Goal: Download file/media

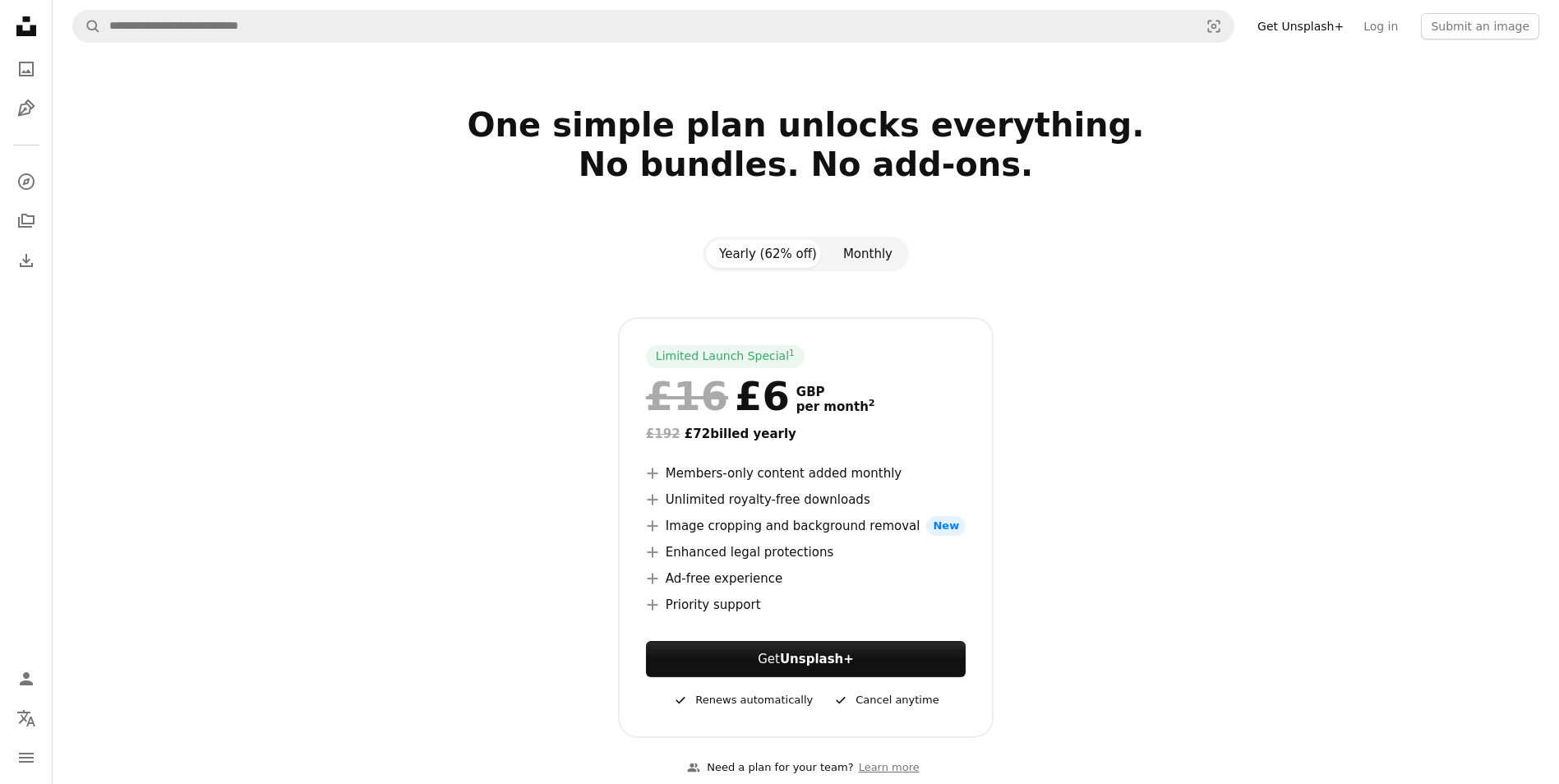
click at [855, 249] on button "Monthly" at bounding box center [868, 254] width 76 height 28
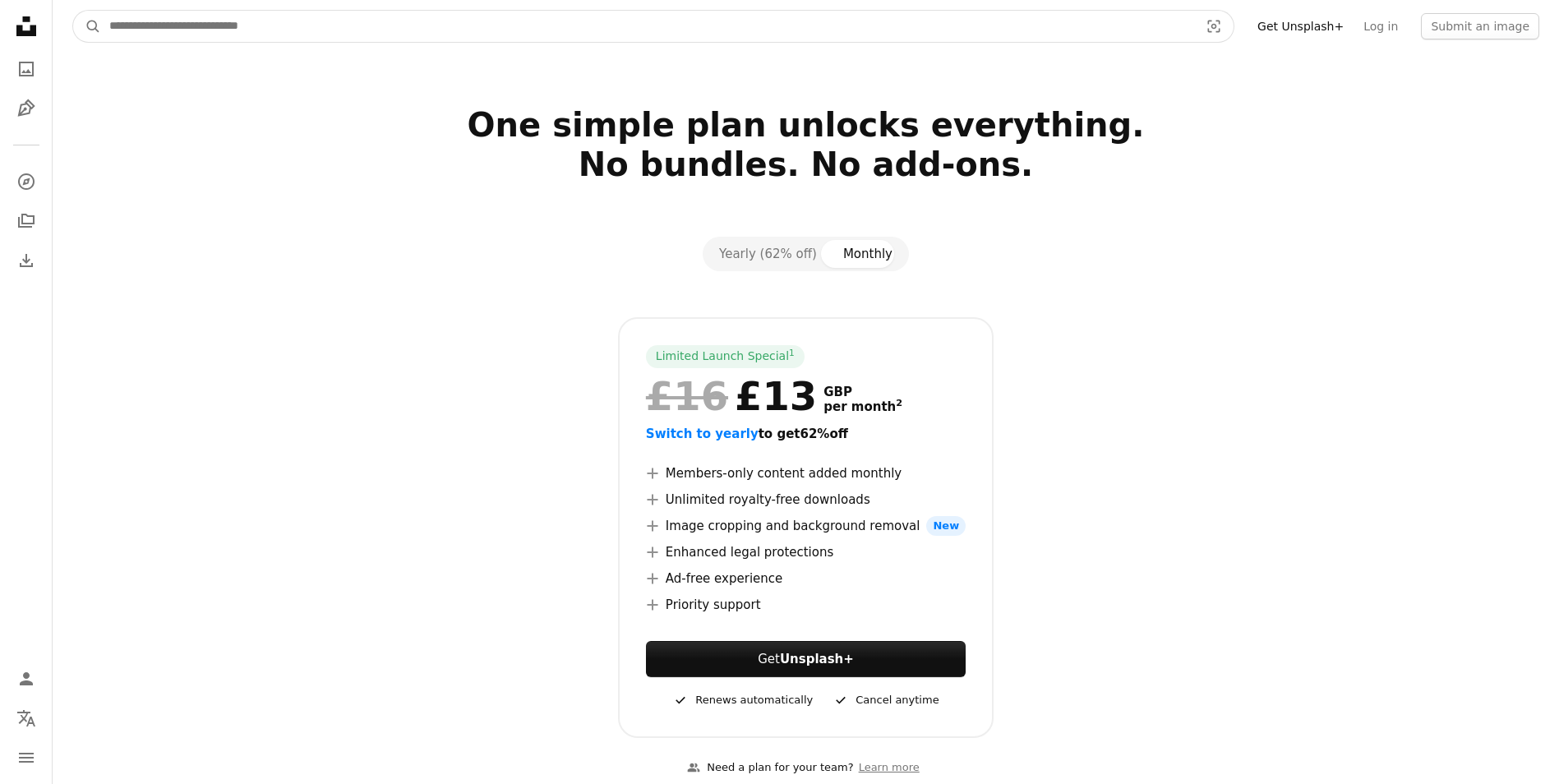
click at [344, 30] on input "Find visuals sitewide" at bounding box center [648, 26] width 1093 height 31
type input "******"
click at [73, 11] on button "A magnifying glass" at bounding box center [87, 26] width 28 height 31
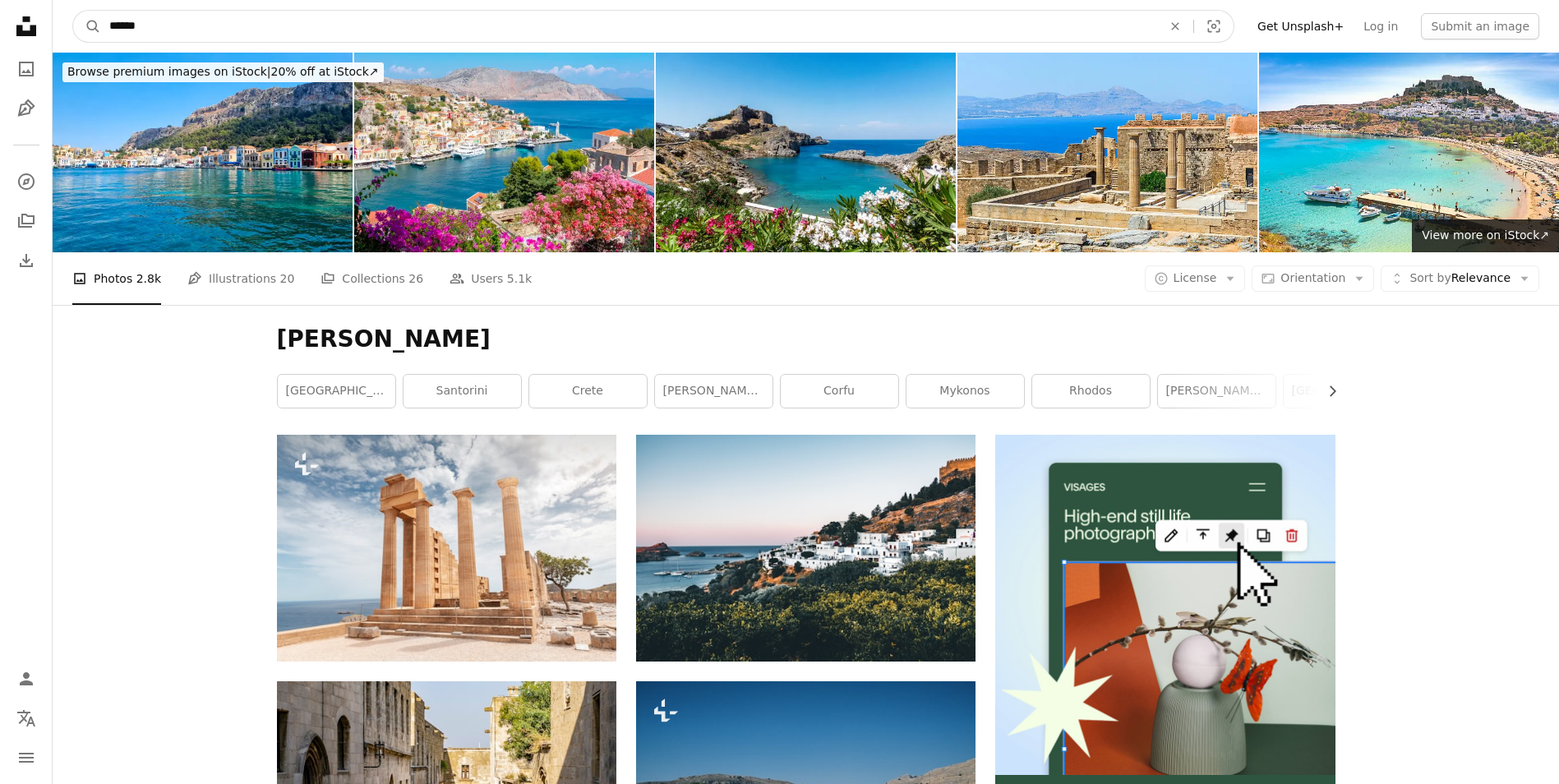
click at [195, 21] on input "******" at bounding box center [630, 26] width 1056 height 31
type input "**********"
click button "A magnifying glass" at bounding box center [87, 26] width 28 height 31
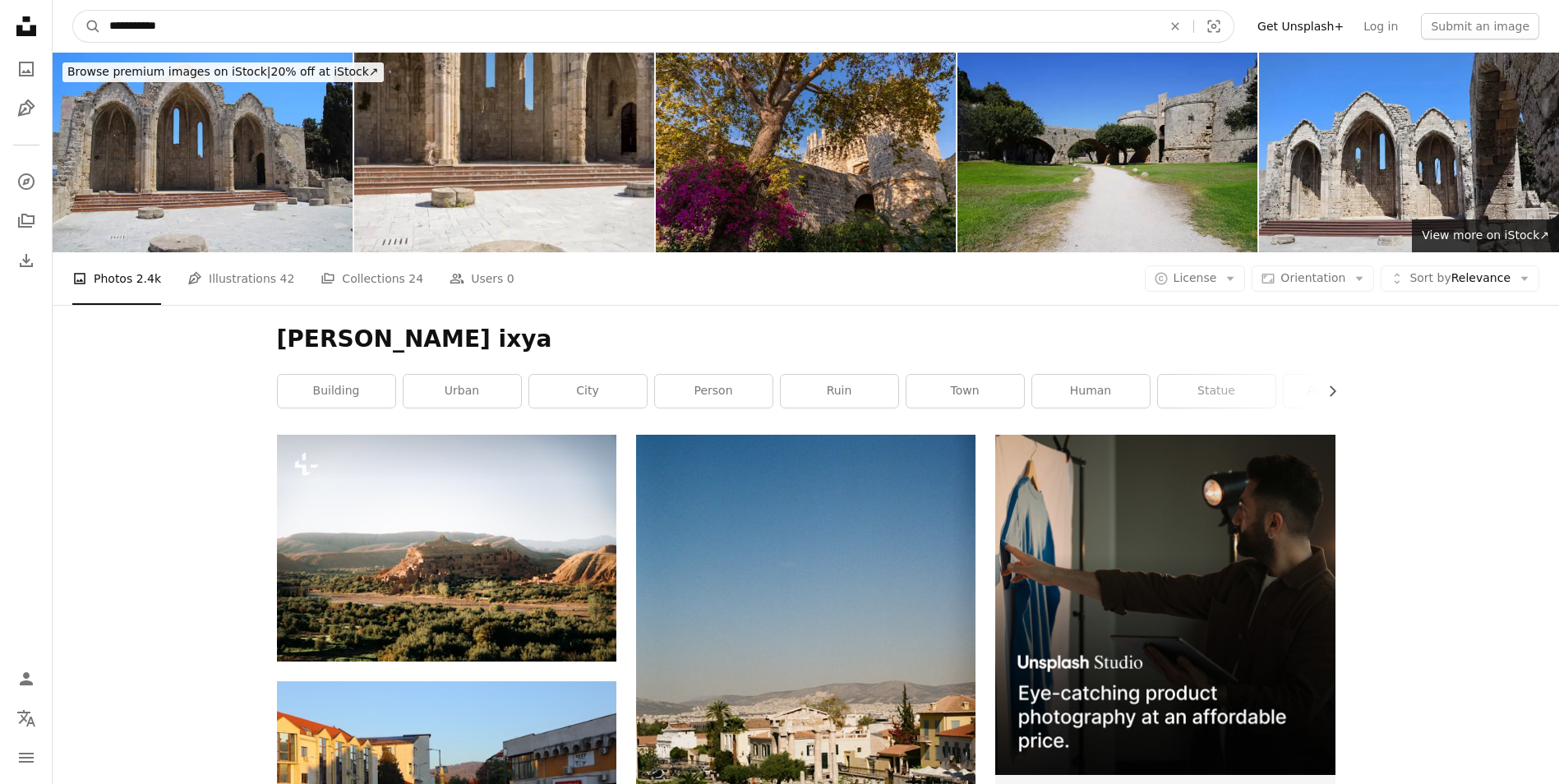
drag, startPoint x: 205, startPoint y: 27, endPoint x: 29, endPoint y: 28, distance: 176.0
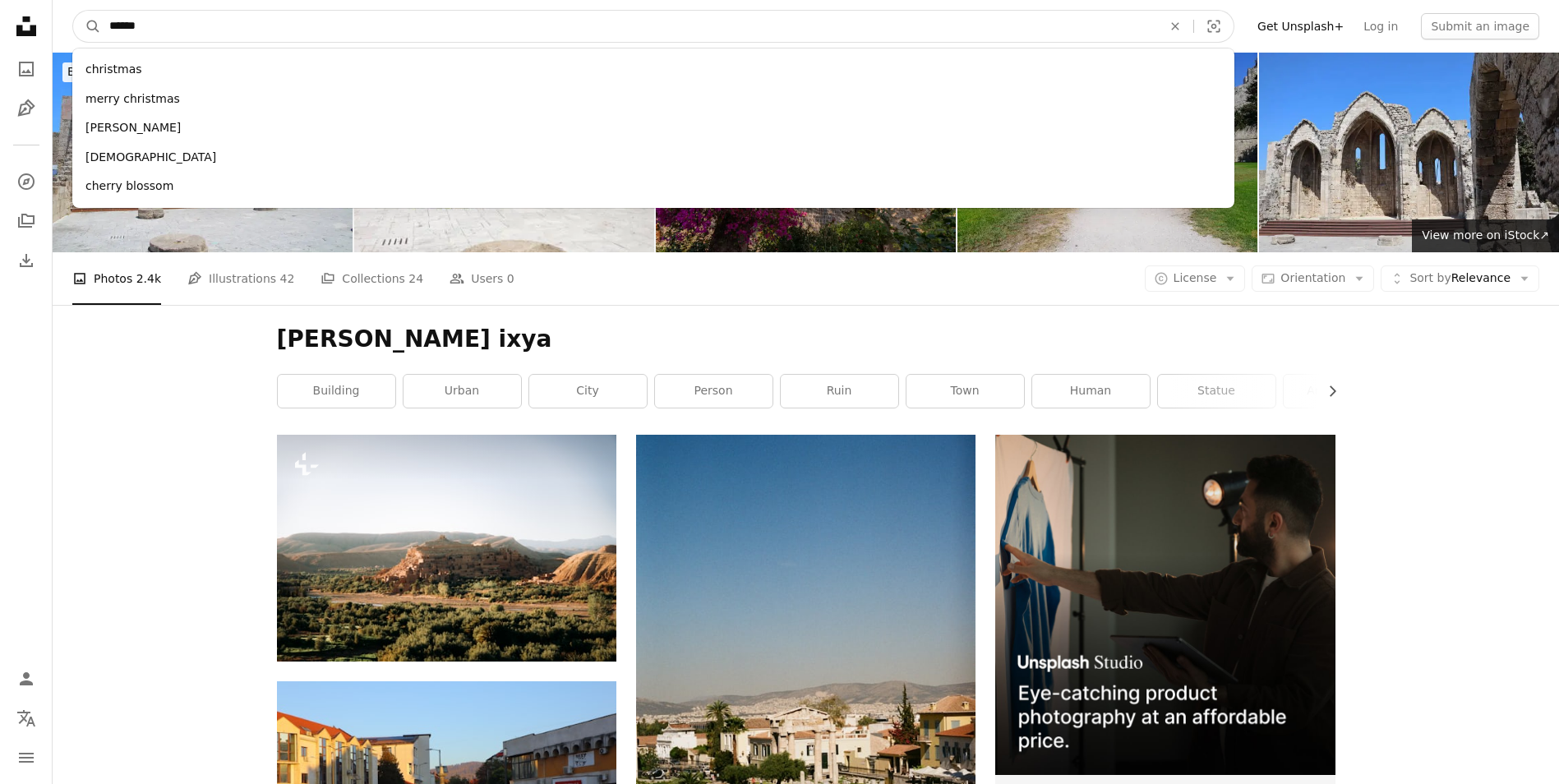
type input "*******"
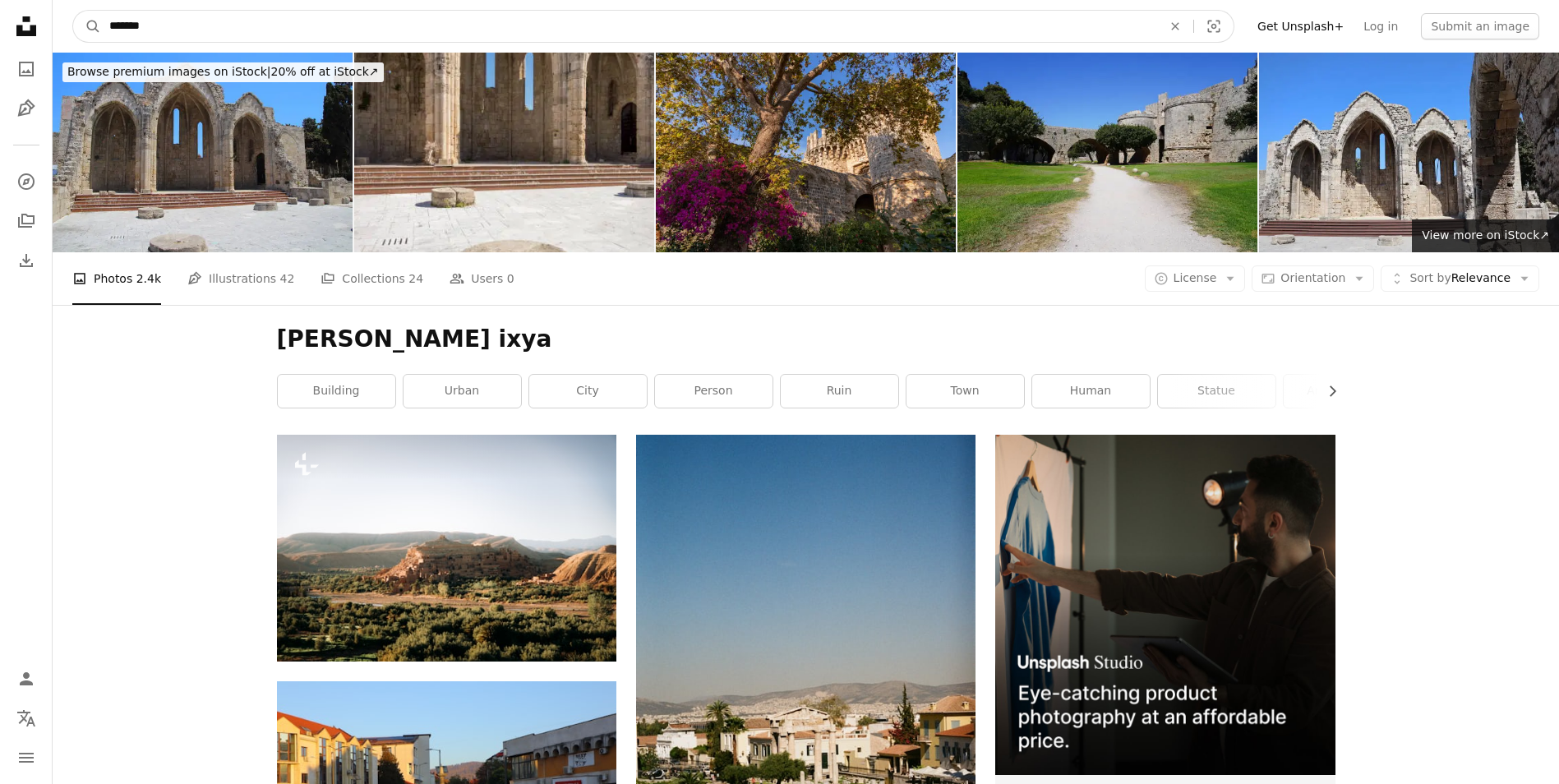
click button "A magnifying glass" at bounding box center [87, 26] width 28 height 31
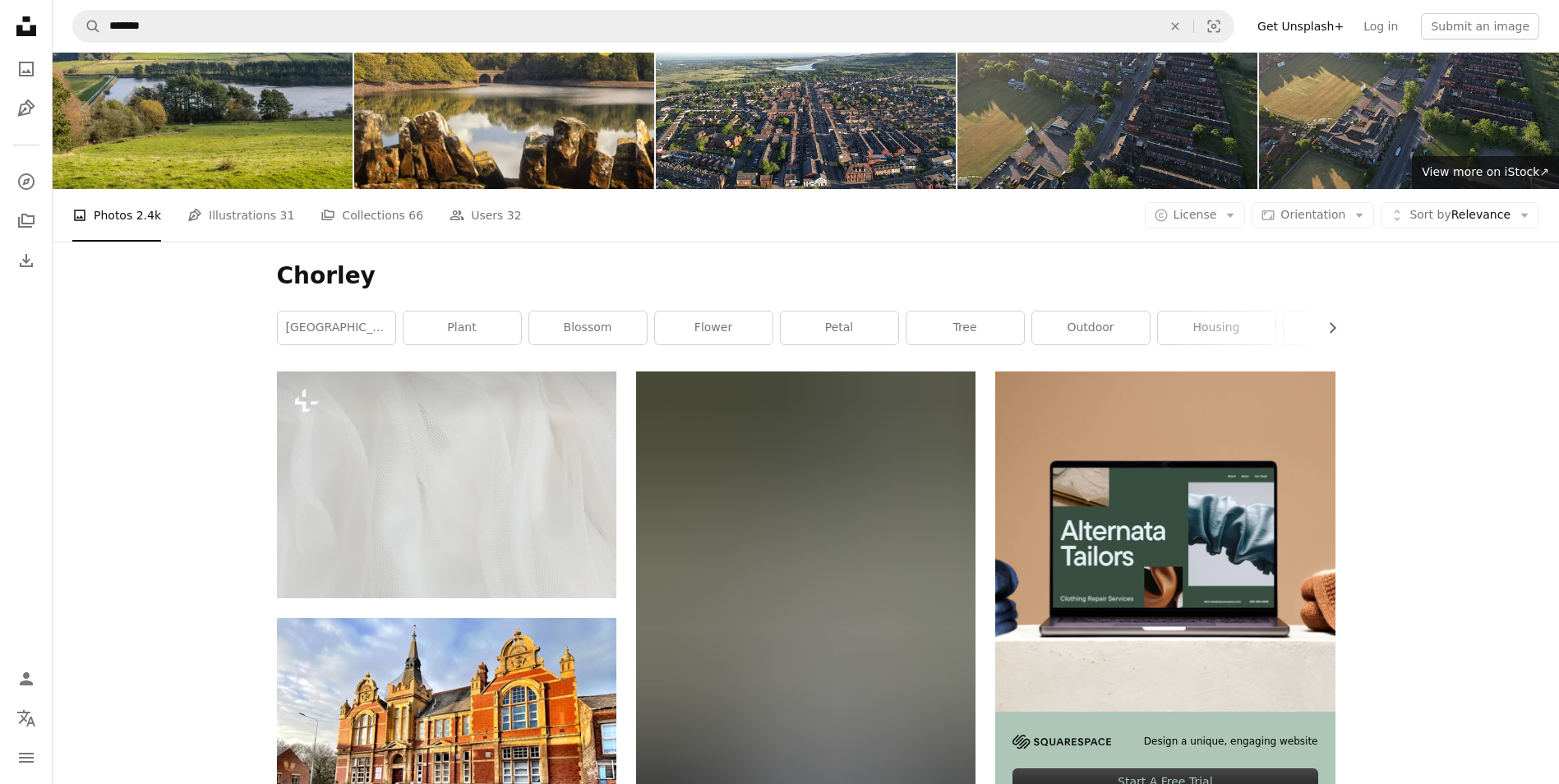
scroll to position [82, 0]
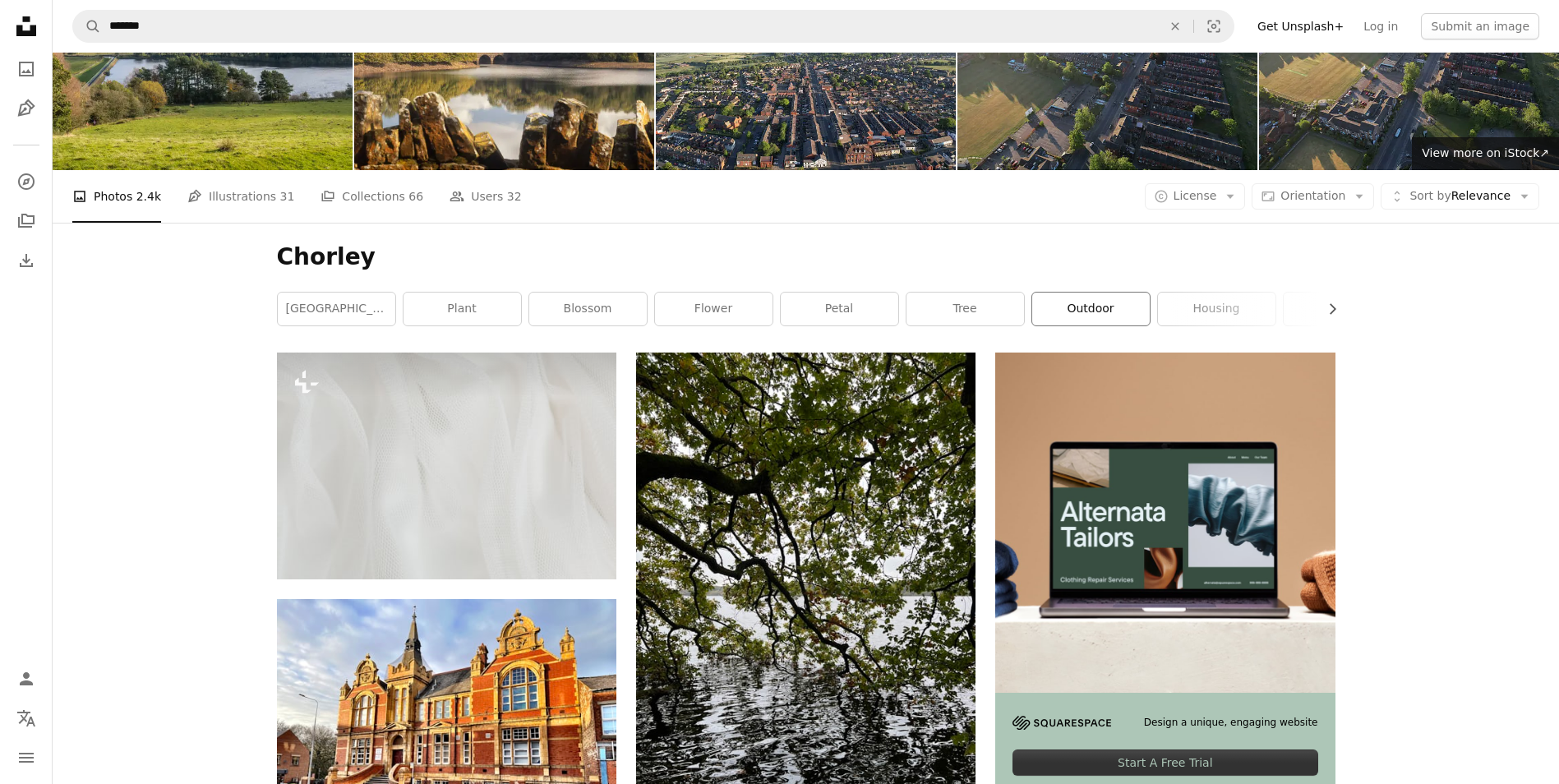
click at [1090, 310] on link "outdoor" at bounding box center [1091, 309] width 118 height 33
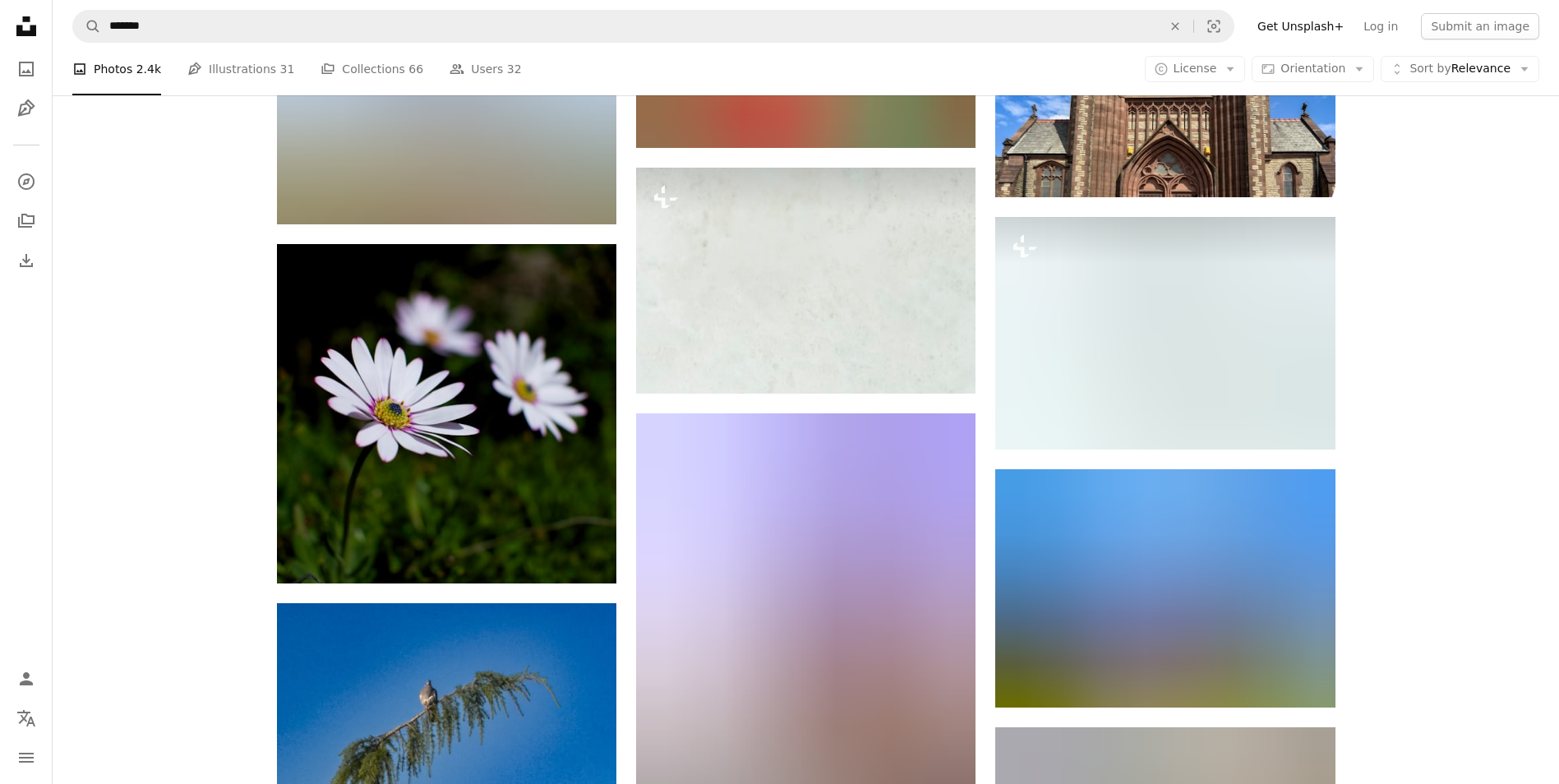
scroll to position [493, 0]
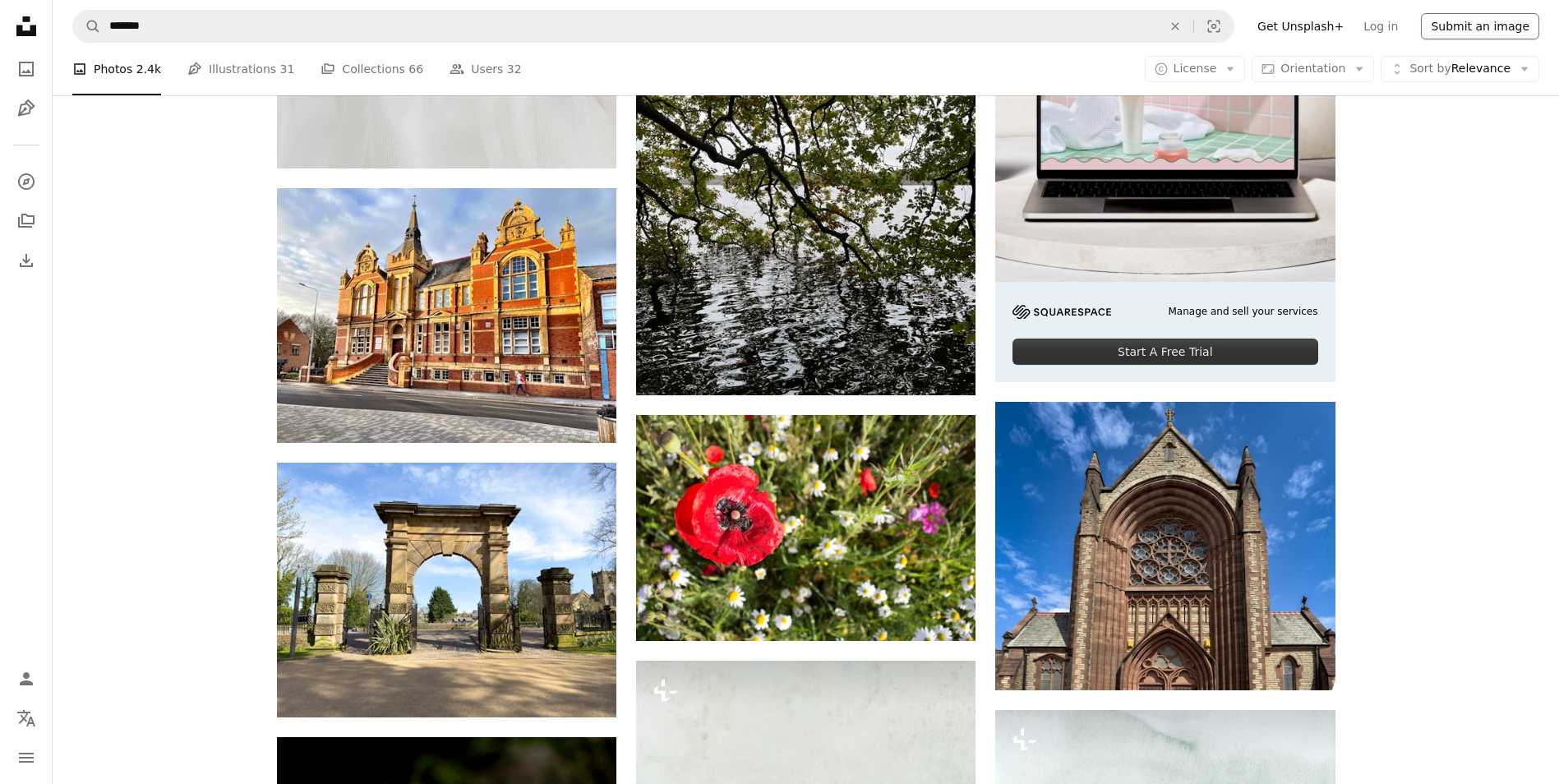
click at [1467, 29] on button "Submit an image" at bounding box center [1481, 26] width 119 height 26
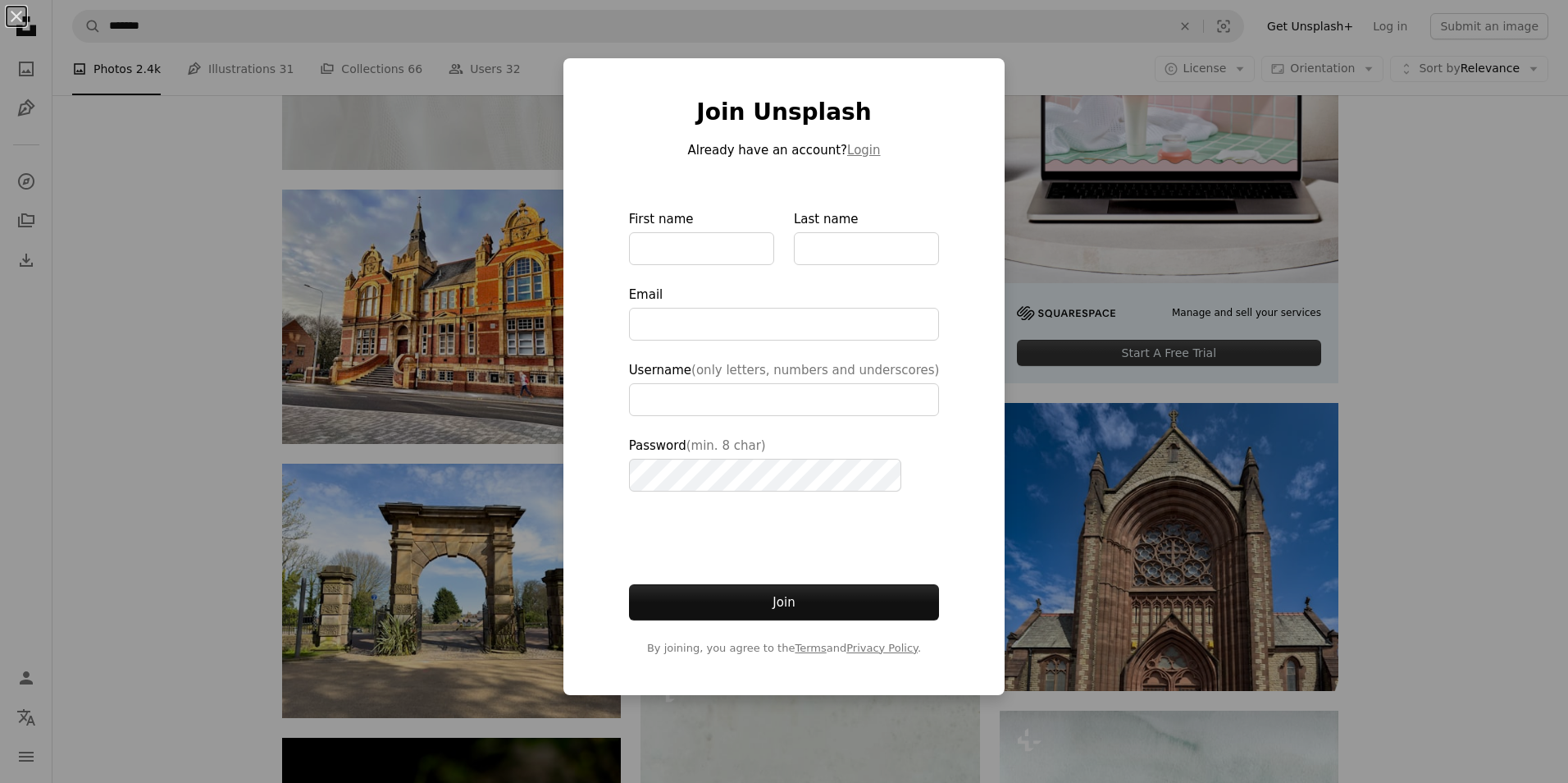
type input "**********"
click at [1415, 309] on div "An X shape Join Unsplash Already have an account? Login First name Last name Em…" at bounding box center [784, 392] width 1568 height 783
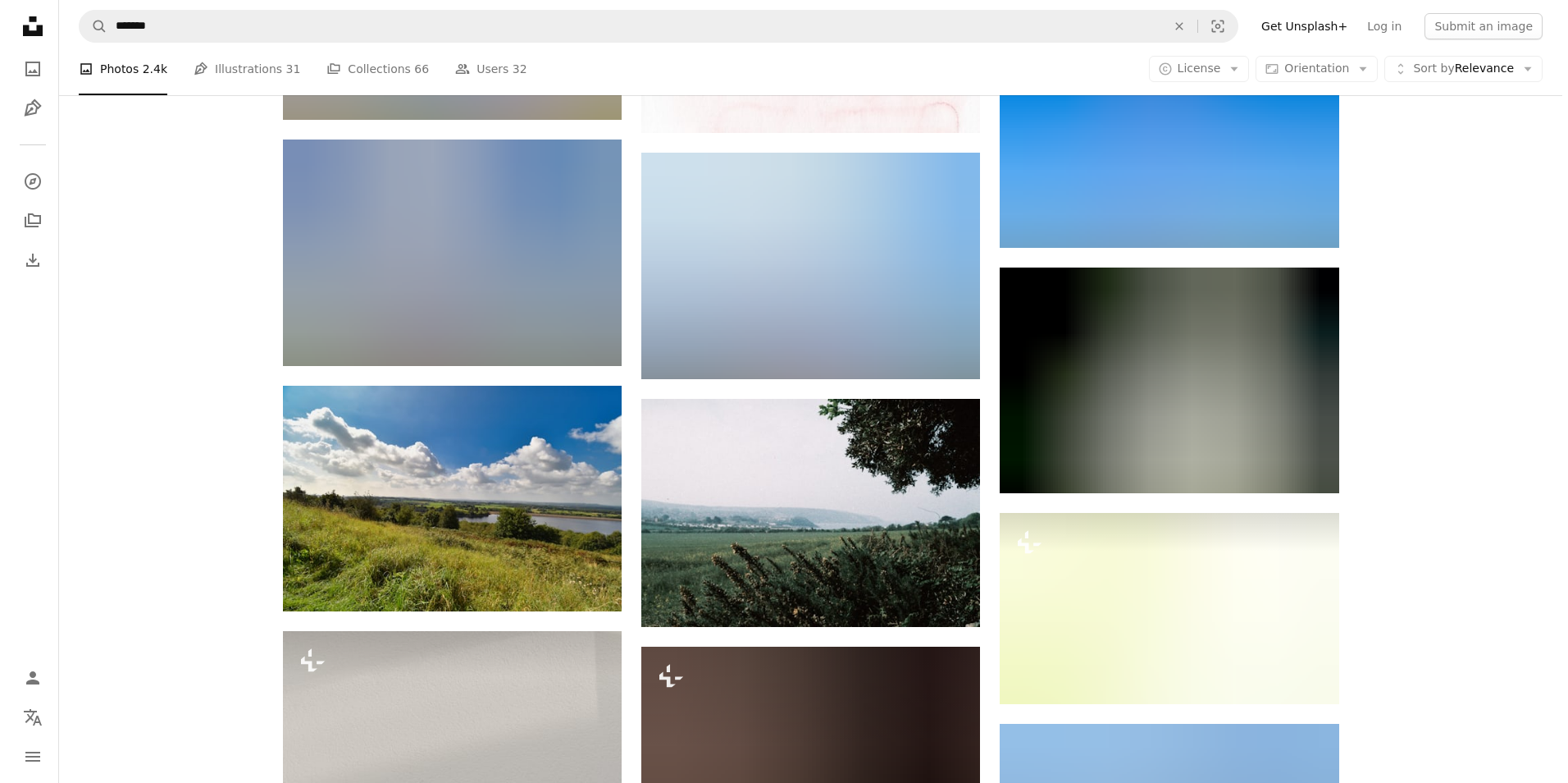
scroll to position [7056, 0]
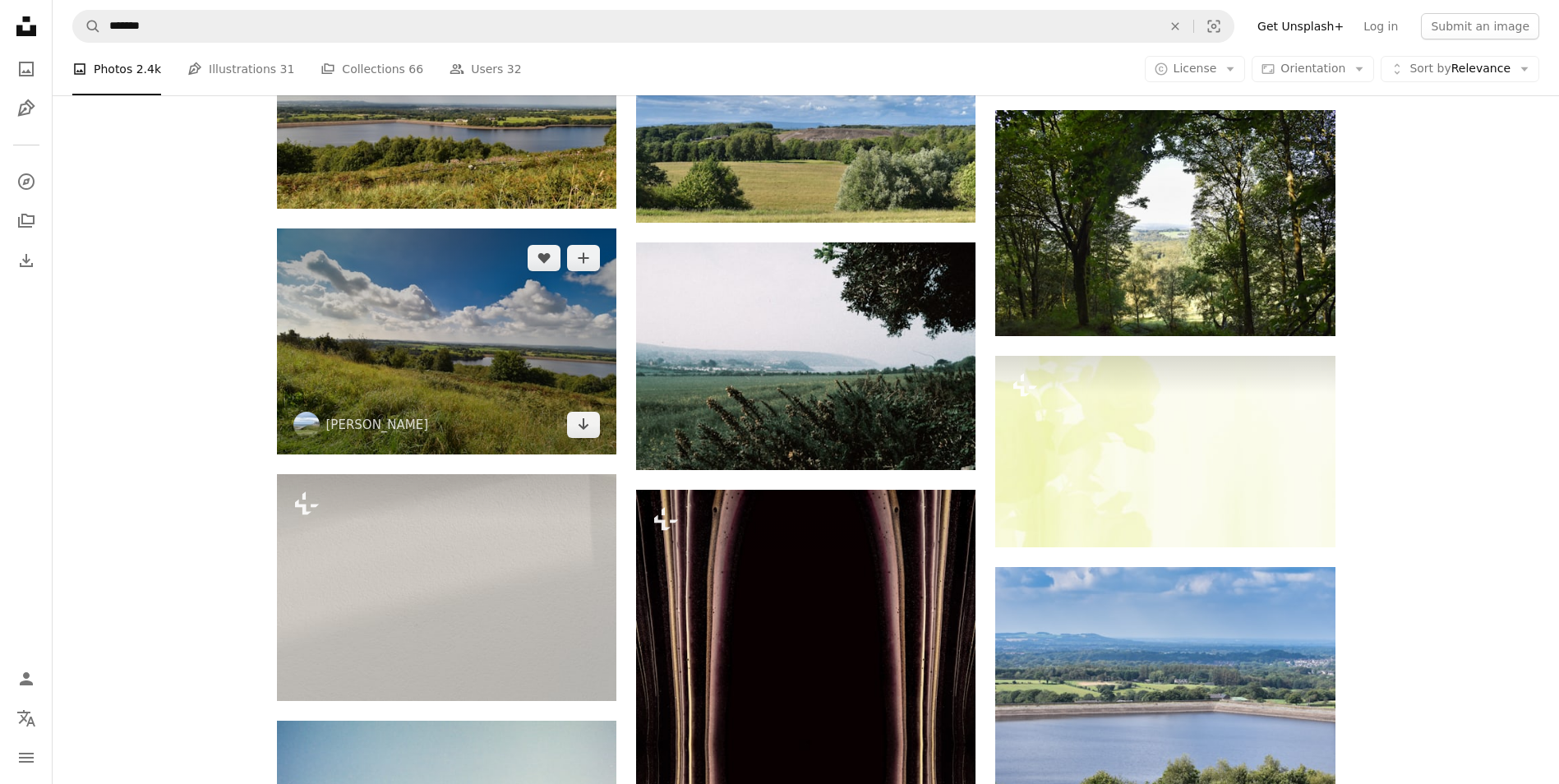
click at [501, 314] on img at bounding box center [447, 341] width 339 height 226
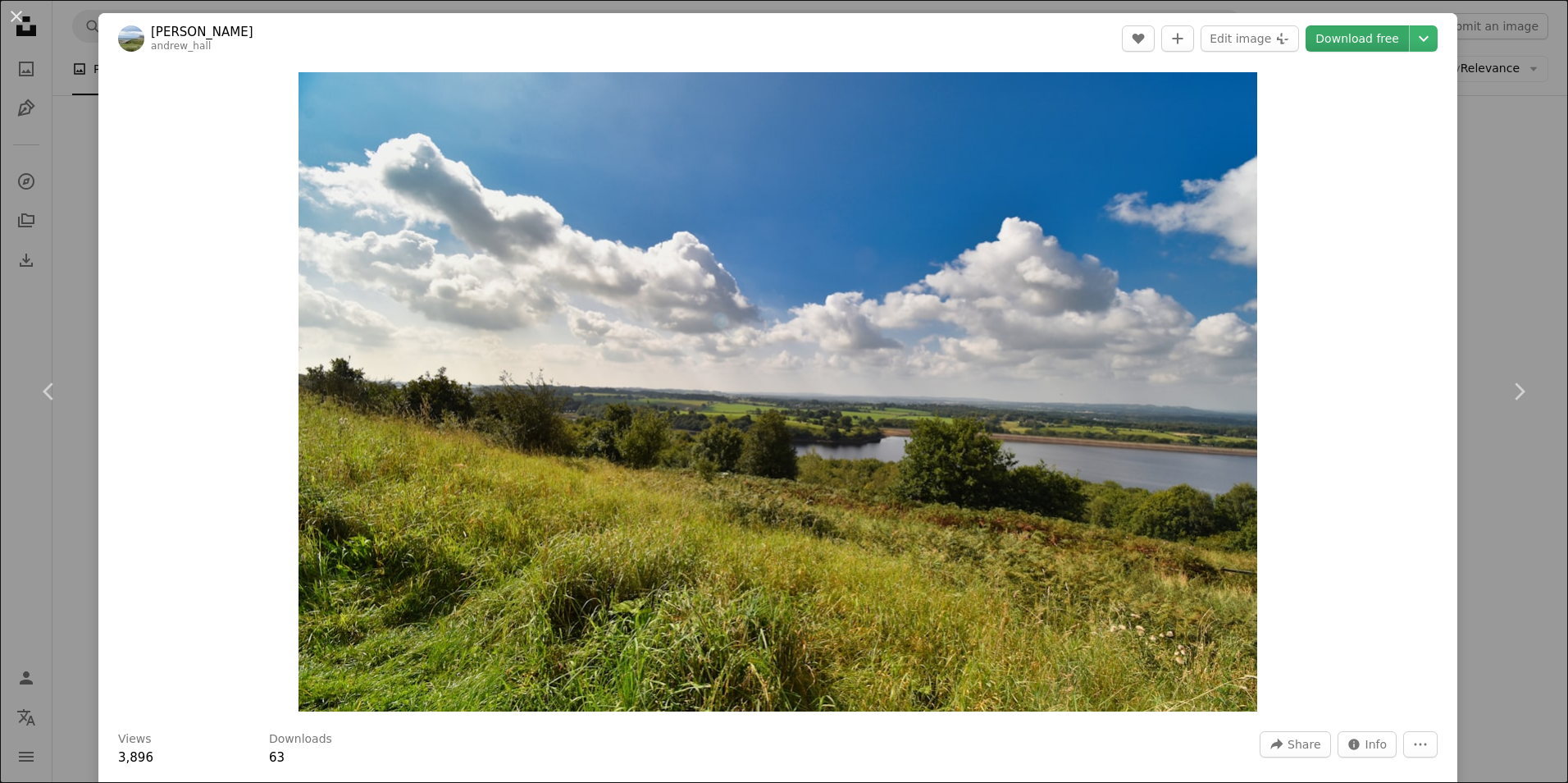
click at [1366, 39] on link "Download free" at bounding box center [1358, 39] width 104 height 26
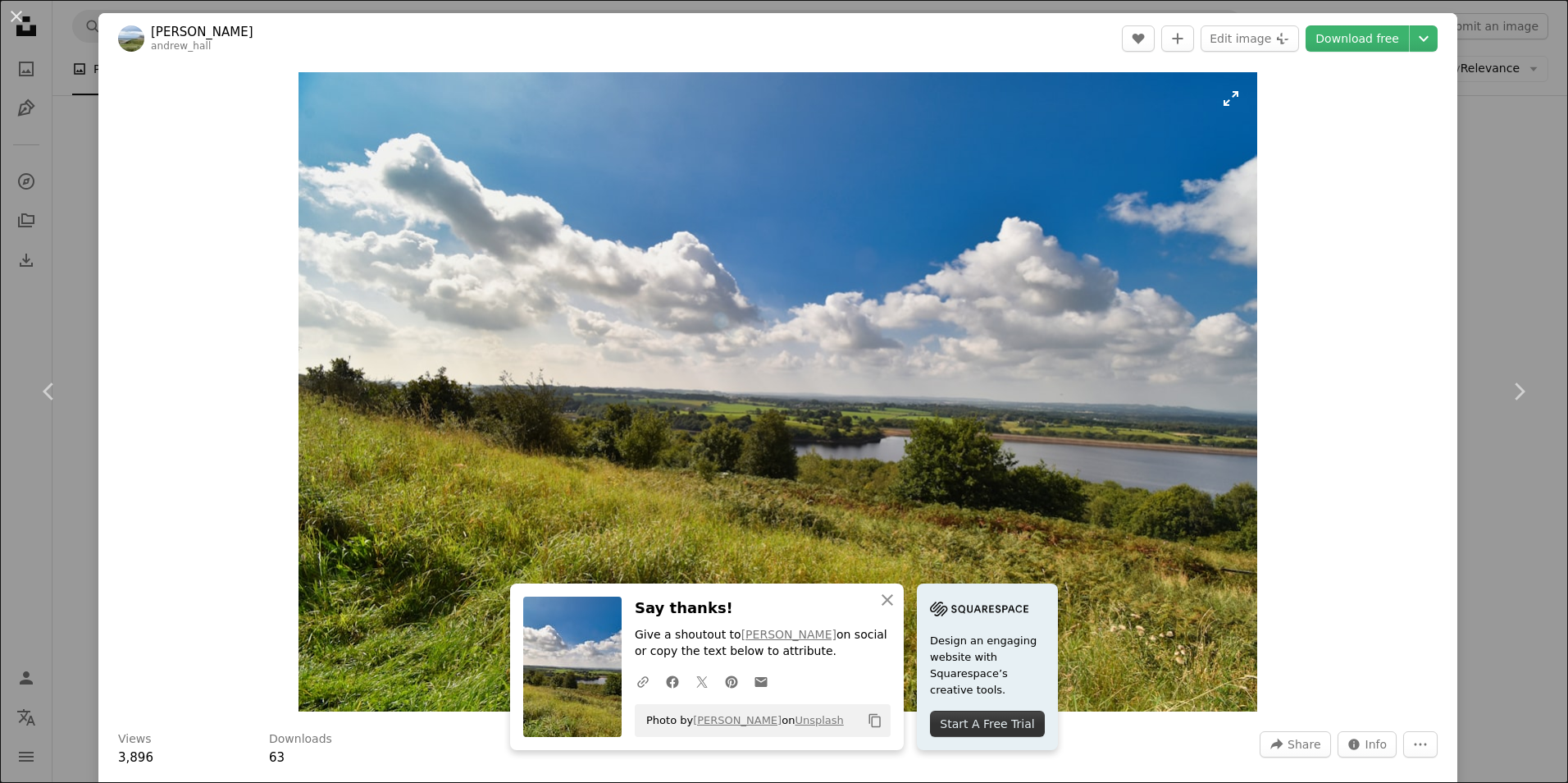
click at [1085, 259] on img "Zoom in on this image" at bounding box center [778, 392] width 959 height 639
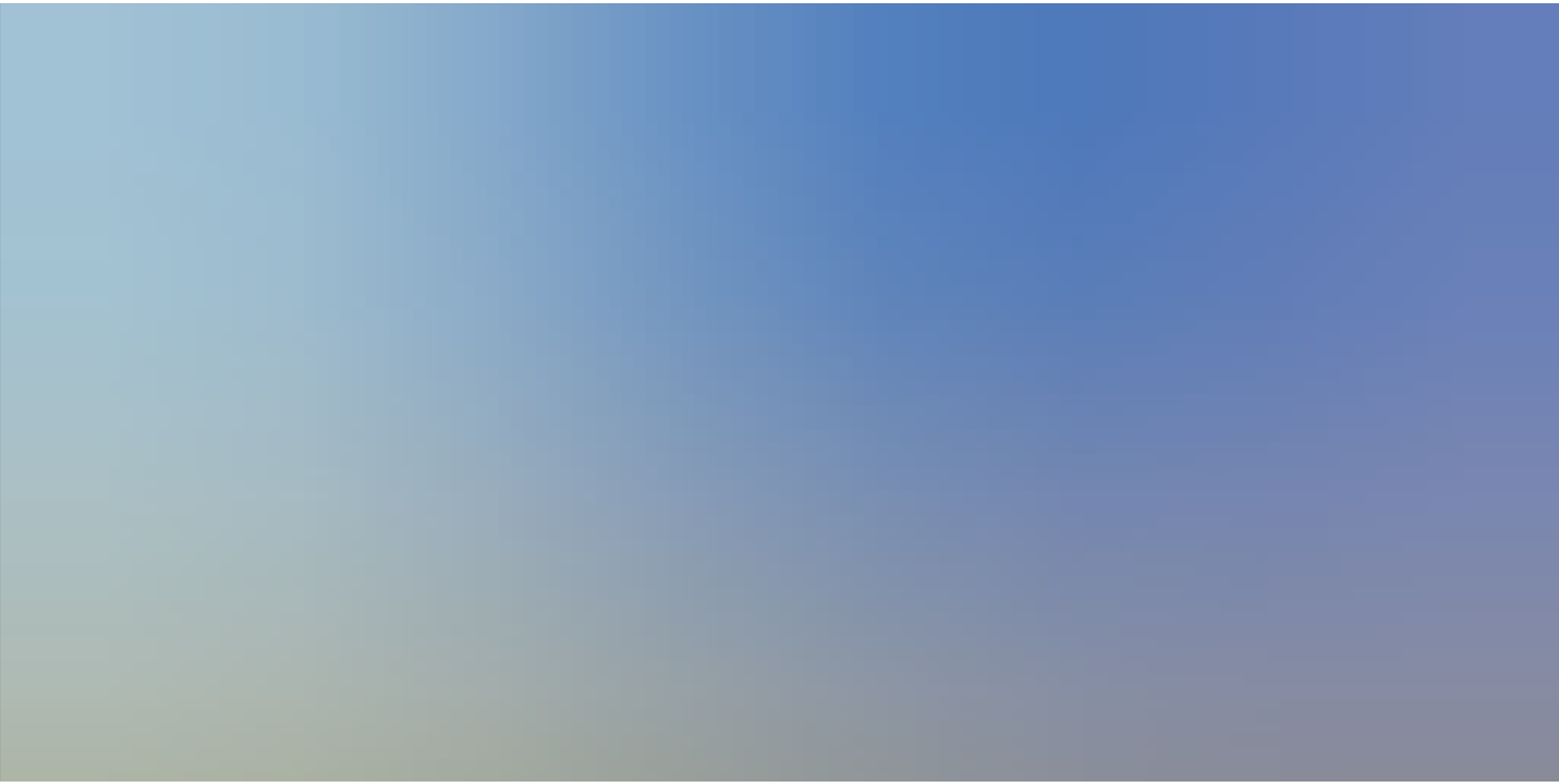
scroll to position [124, 0]
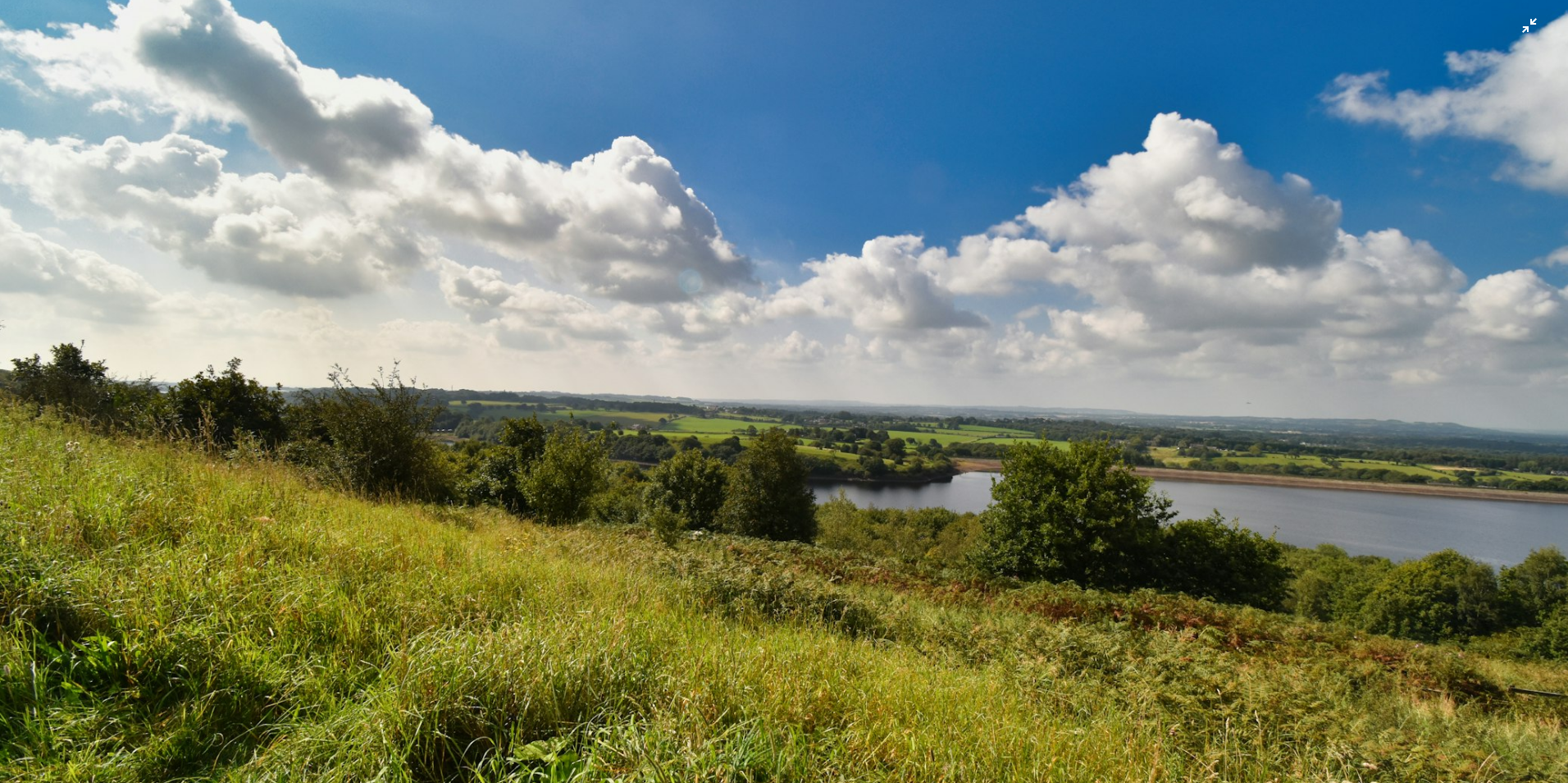
click at [1163, 305] on img "Zoom out on this image" at bounding box center [784, 398] width 1570 height 1047
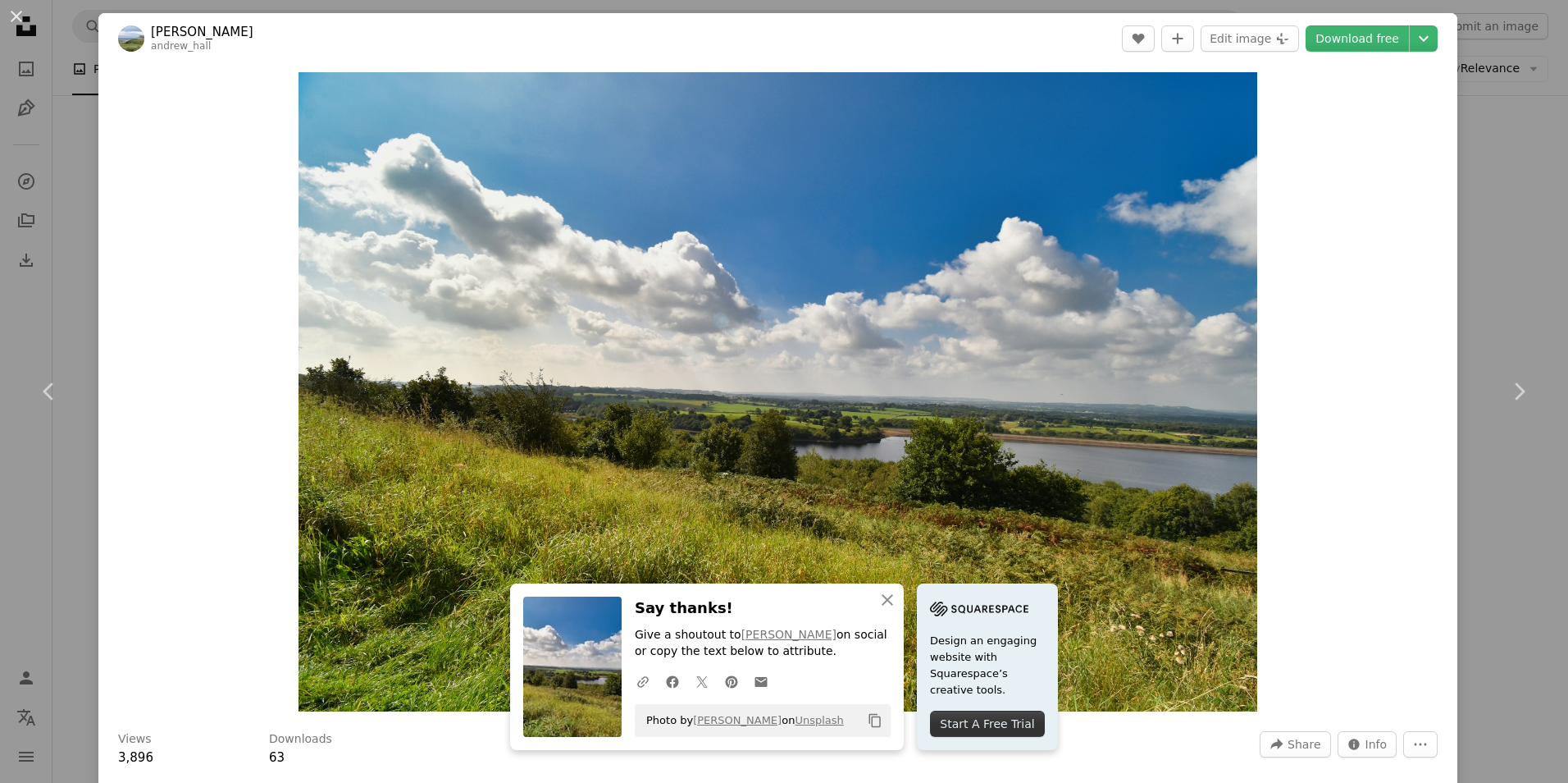
click at [66, 147] on div "An X shape Chevron left Chevron right An X shape Close Say thanks! Give a shout…" at bounding box center [784, 392] width 1568 height 783
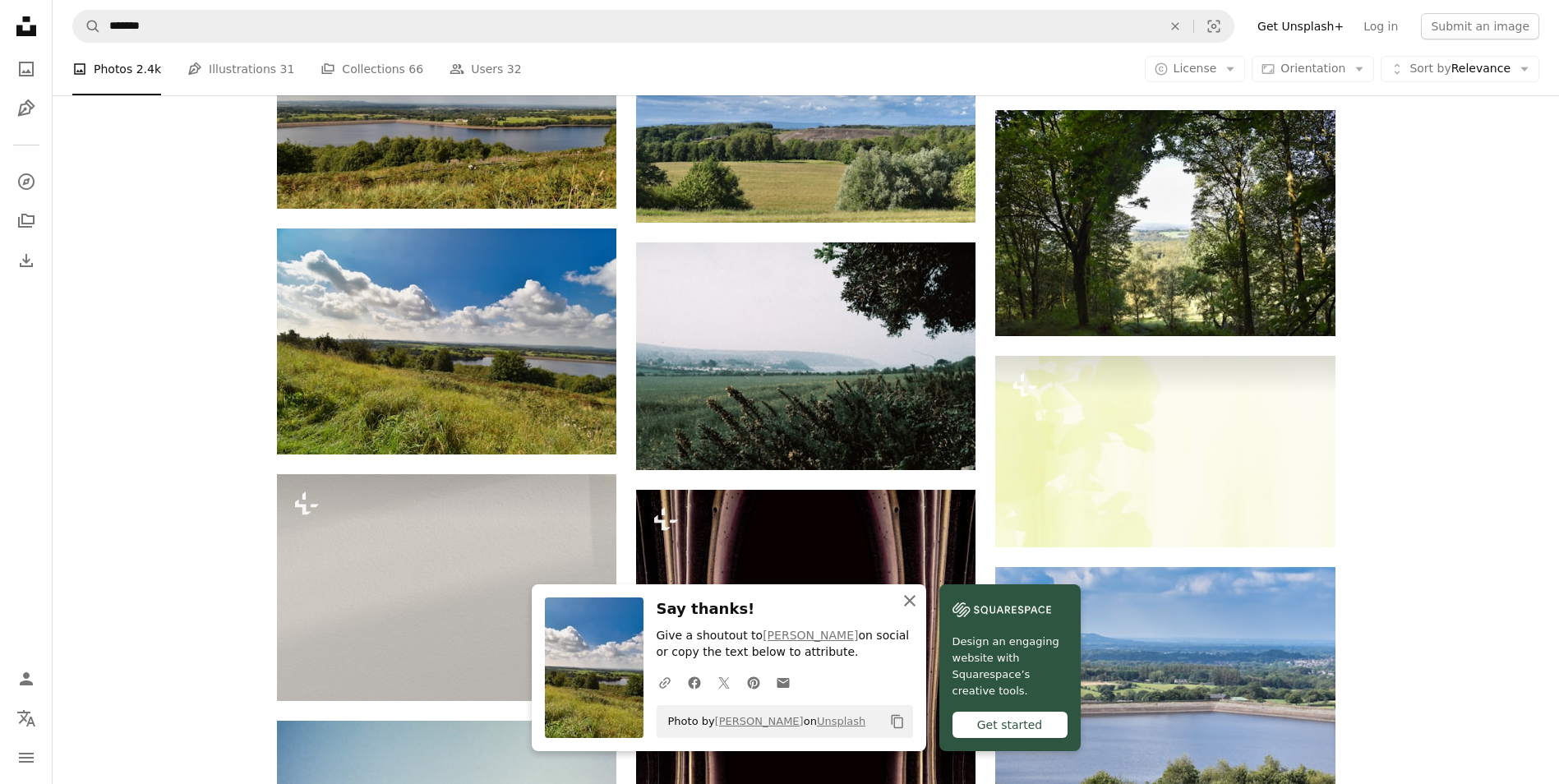
click at [908, 603] on icon "An X shape" at bounding box center [910, 600] width 20 height 20
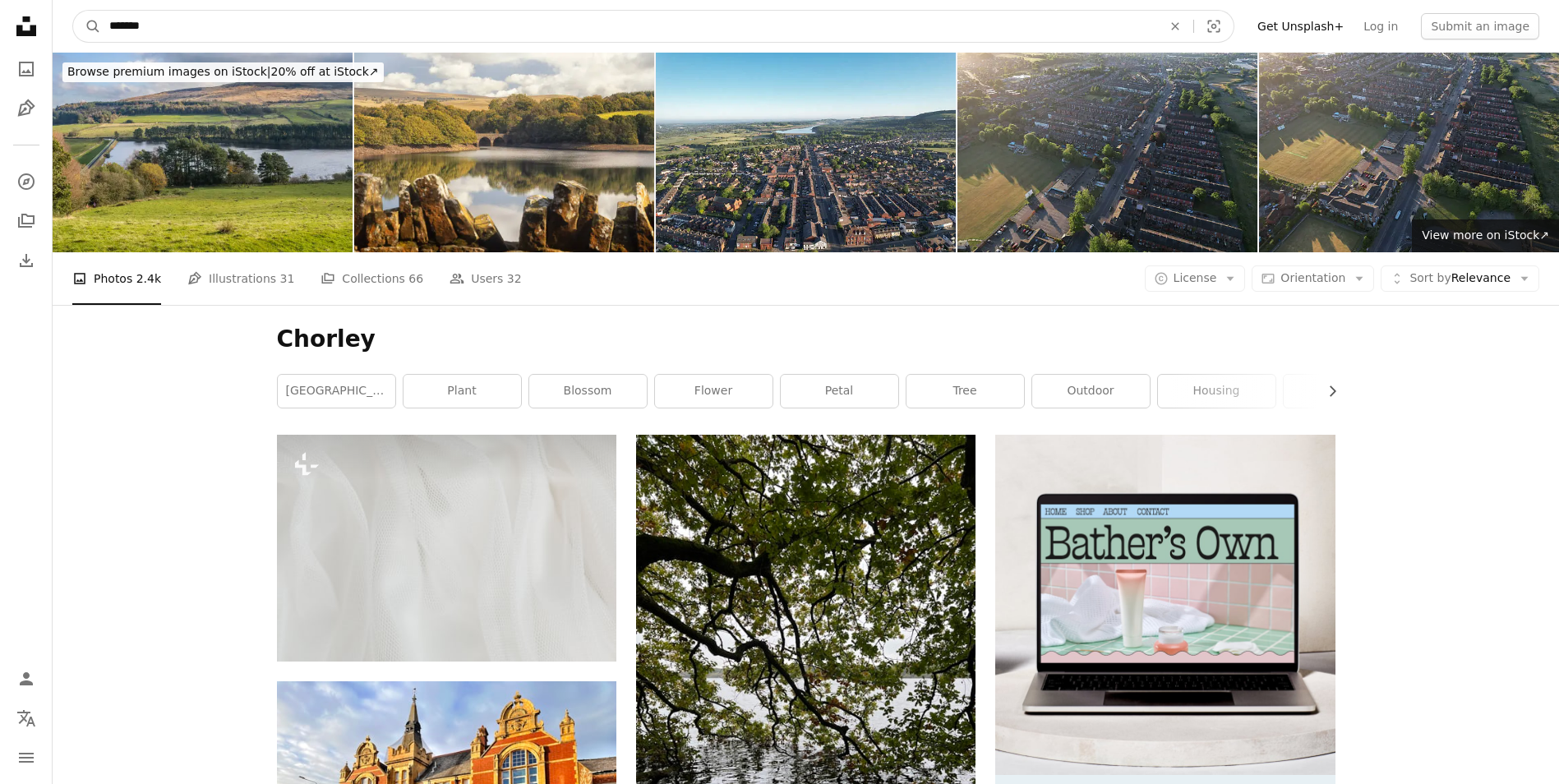
drag, startPoint x: 199, startPoint y: 35, endPoint x: 30, endPoint y: 26, distance: 169.2
type input "********"
click button "A magnifying glass" at bounding box center [87, 26] width 28 height 31
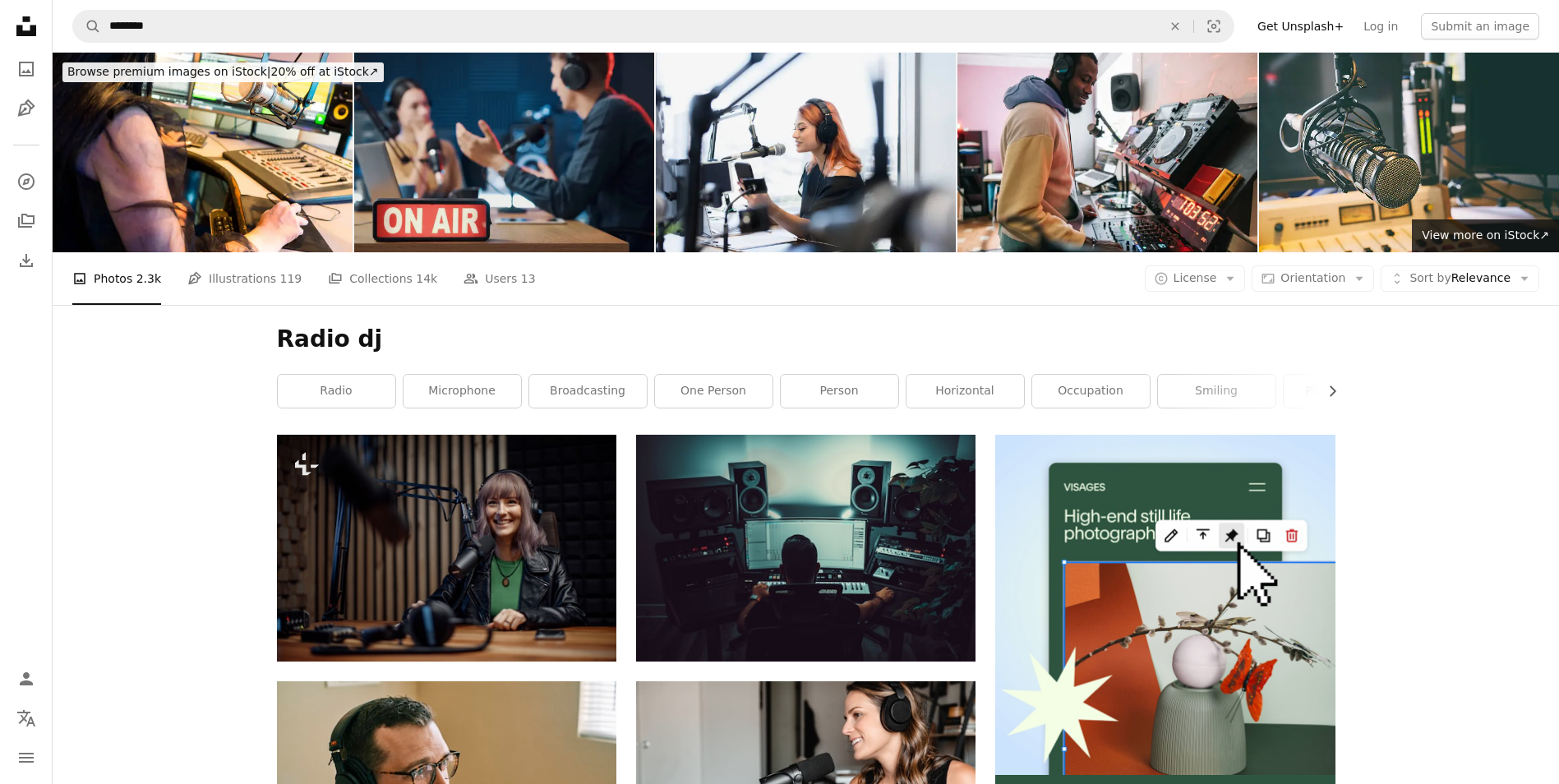
click at [521, 184] on img at bounding box center [504, 152] width 300 height 199
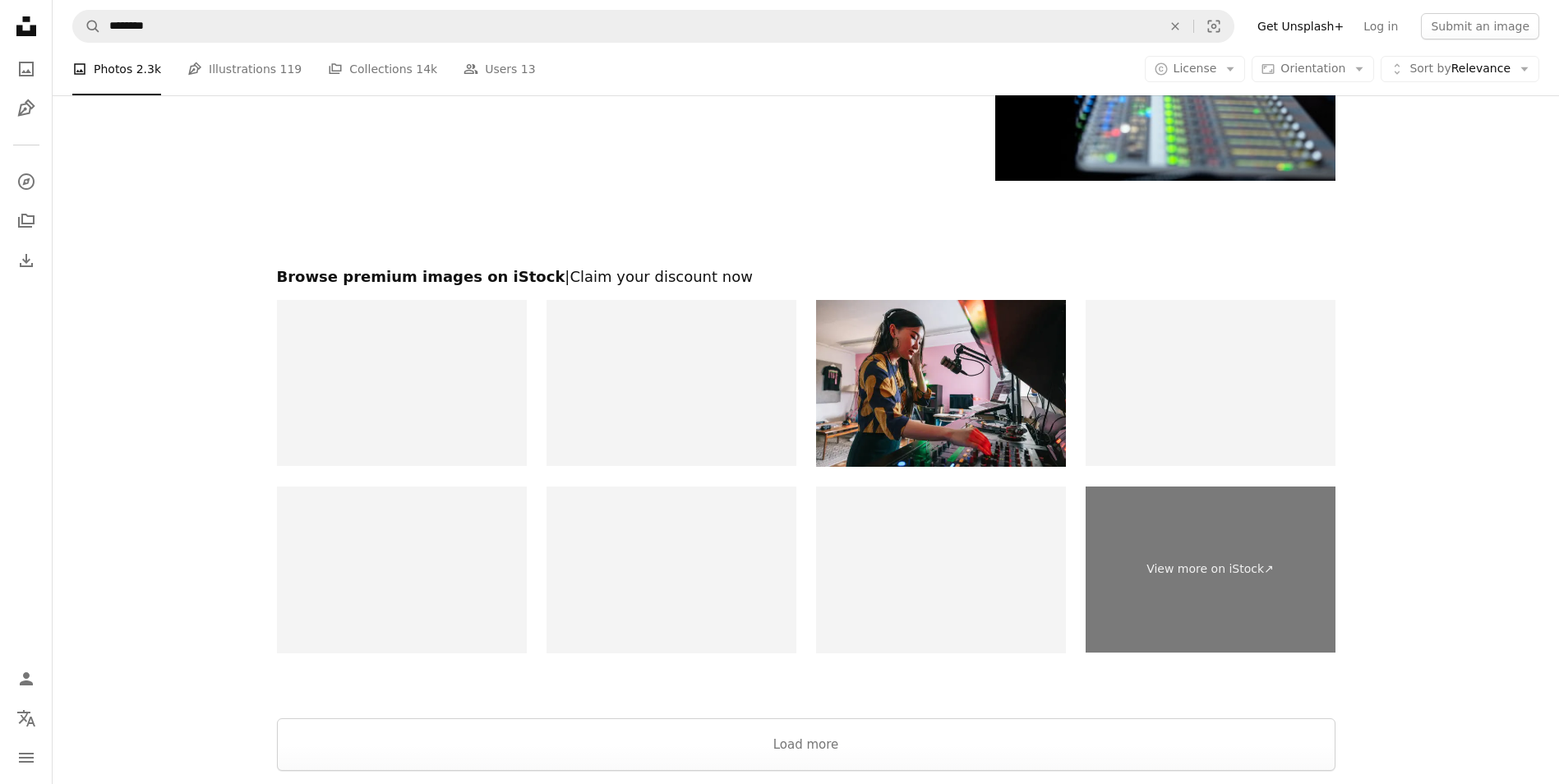
scroll to position [3341, 0]
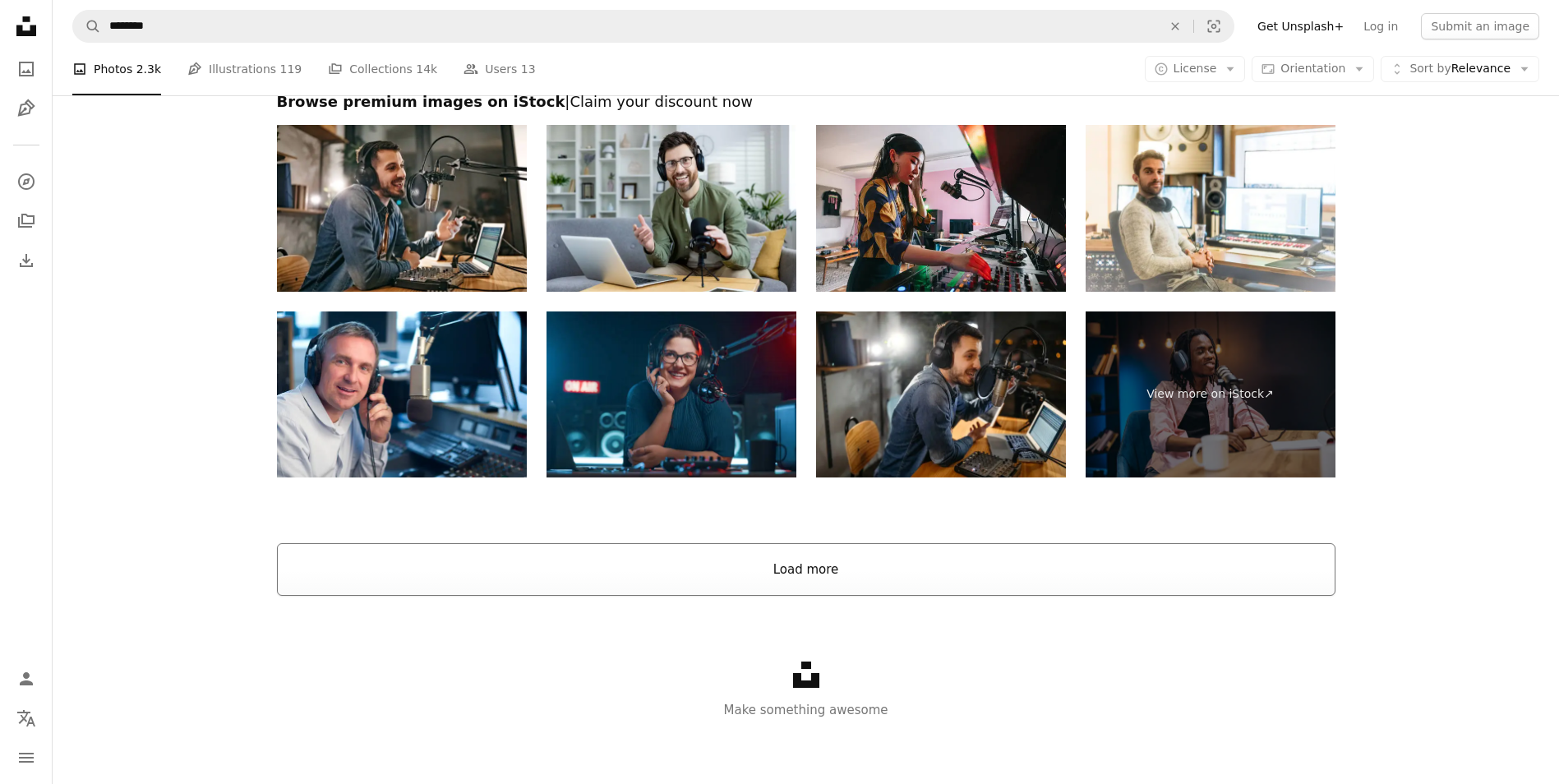
click at [807, 572] on button "Load more" at bounding box center [806, 569] width 1059 height 53
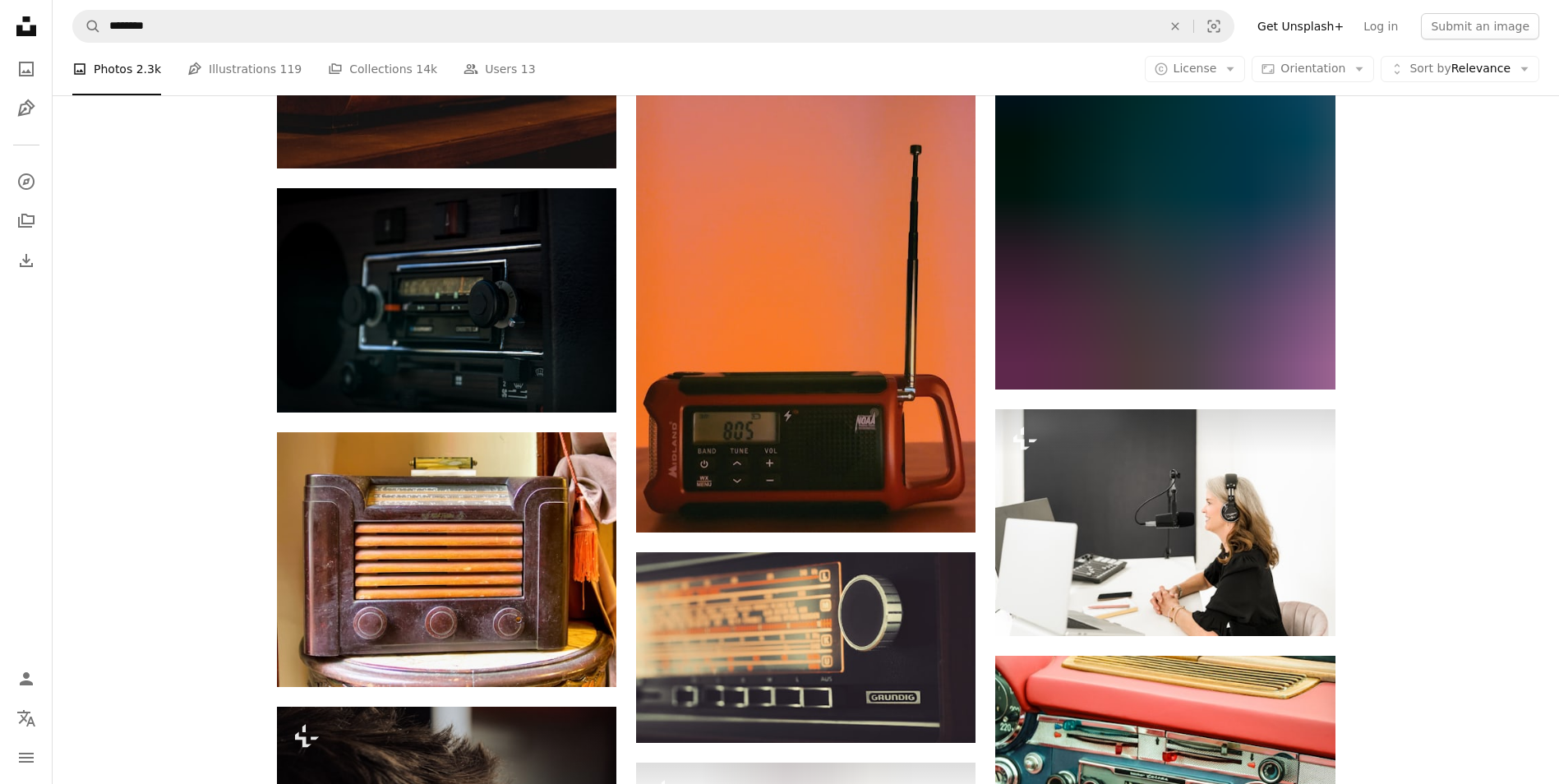
scroll to position [4655, 0]
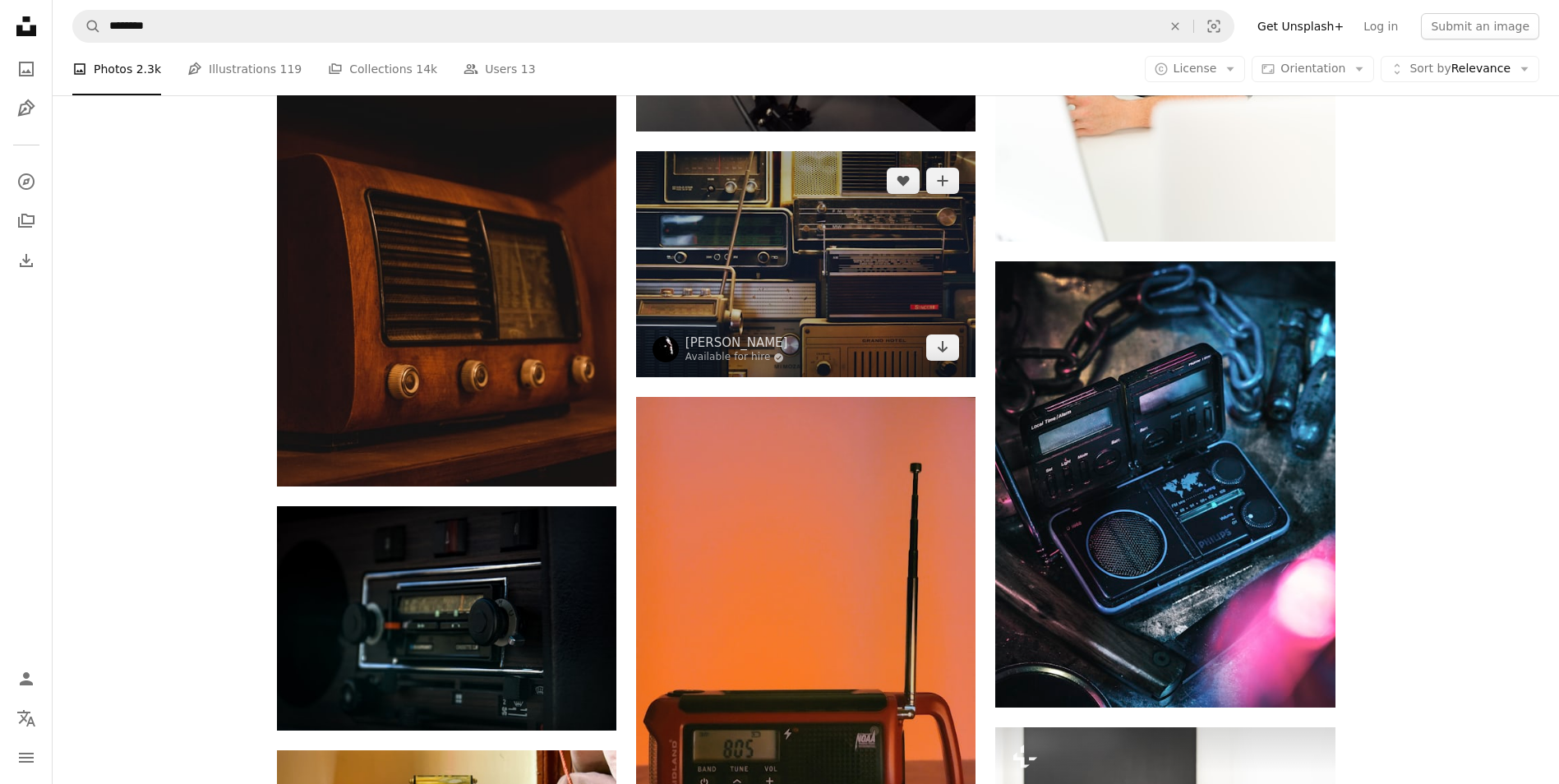
click at [850, 236] on img at bounding box center [806, 264] width 339 height 226
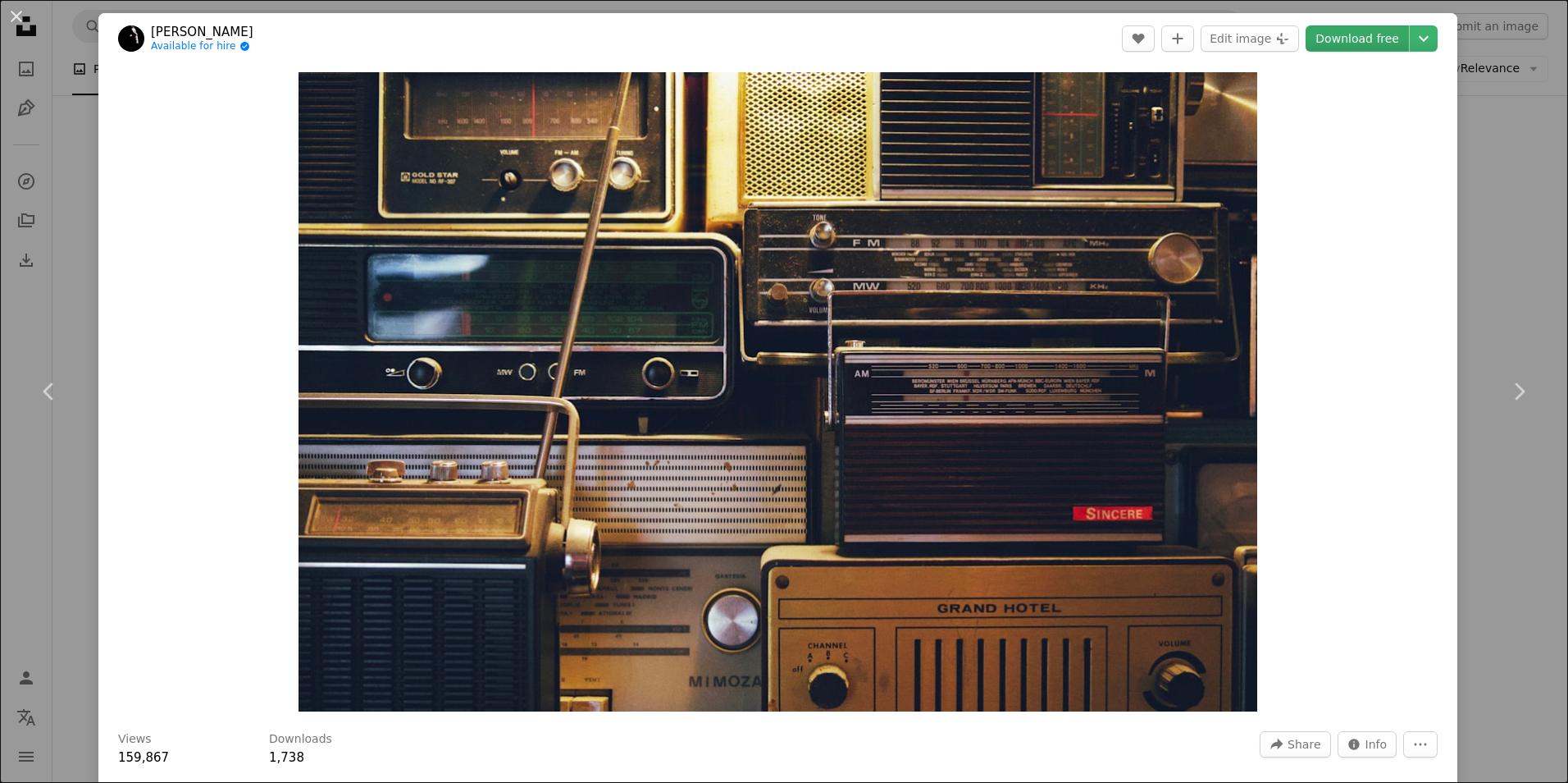
click at [1351, 43] on link "Download free" at bounding box center [1358, 39] width 104 height 26
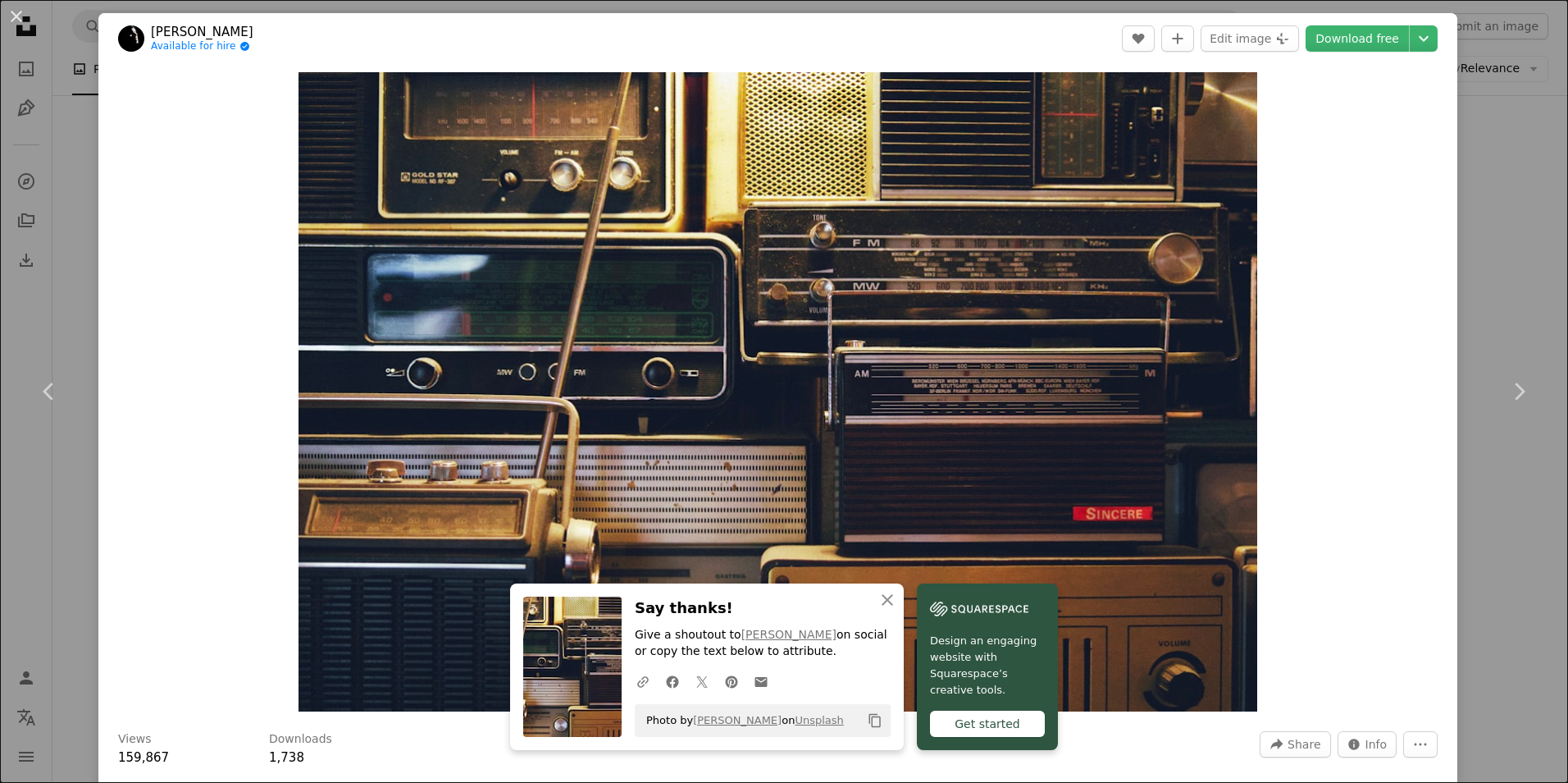
click at [1466, 156] on div "An X shape Chevron left Chevron right An X shape Close Say thanks! Give a shout…" at bounding box center [784, 392] width 1568 height 783
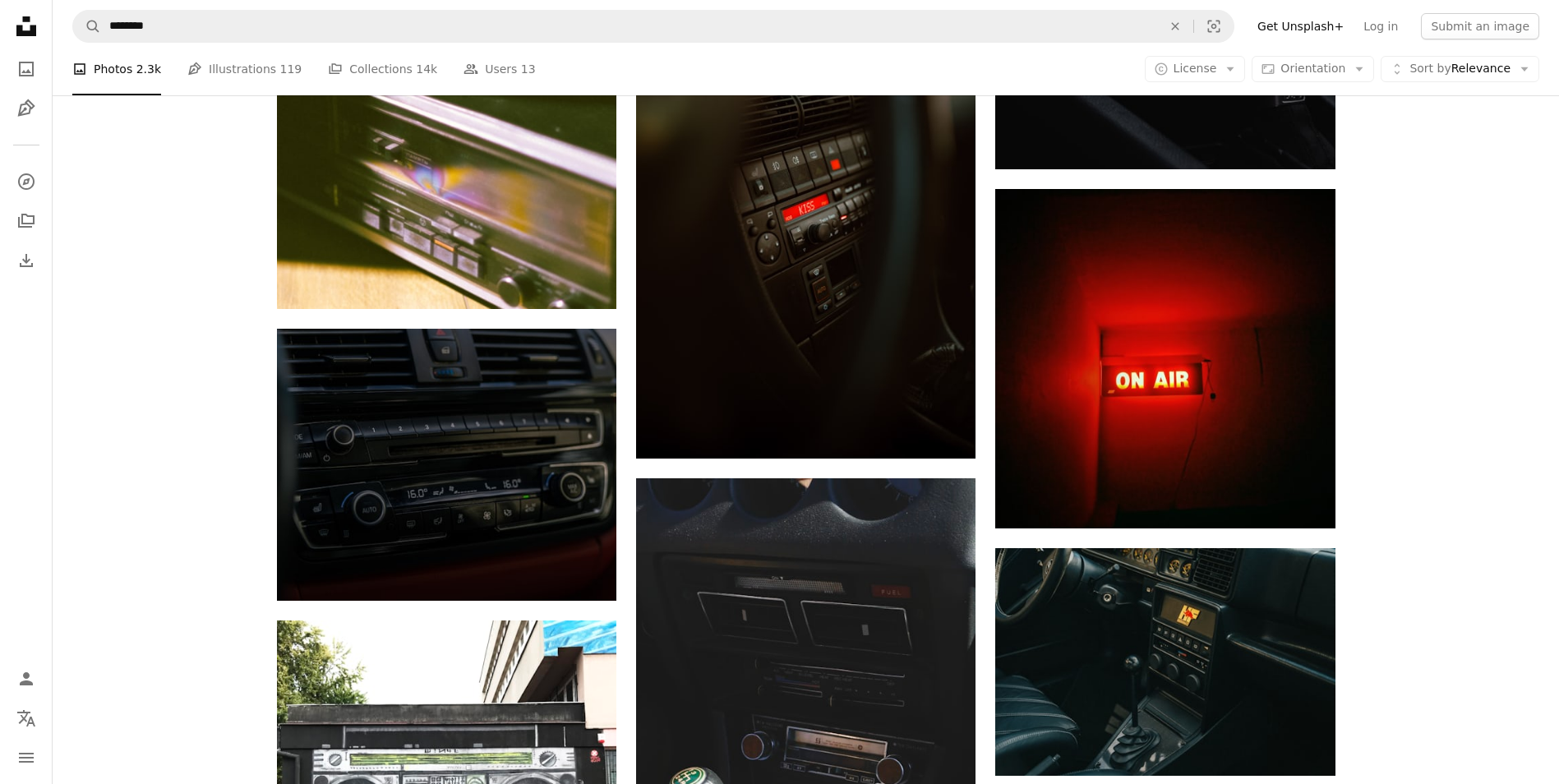
scroll to position [8188, 0]
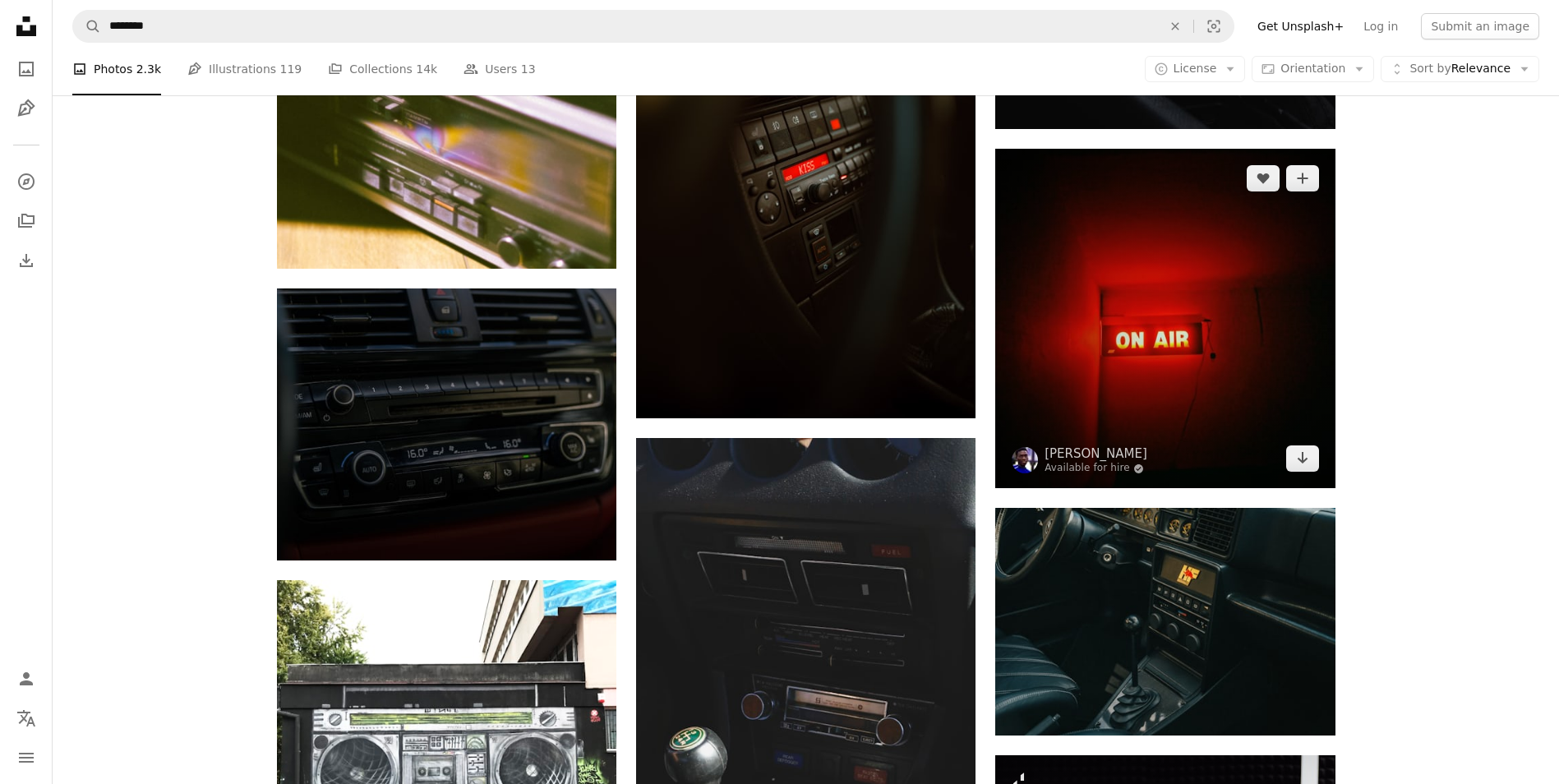
click at [1178, 295] on img at bounding box center [1165, 319] width 339 height 339
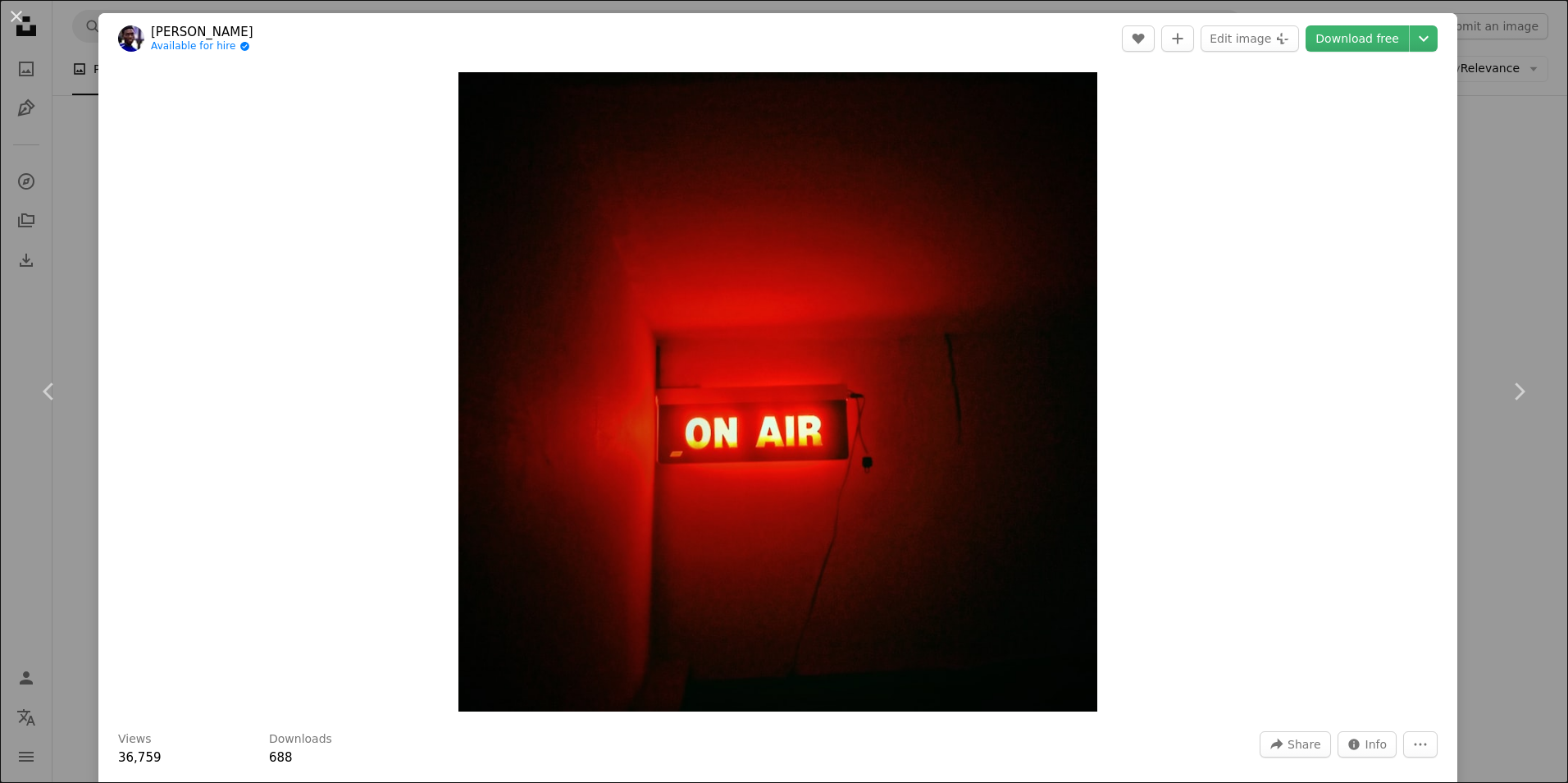
click at [1506, 191] on div "An X shape Chevron left Chevron right [PERSON_NAME] Kebarile Available for hire…" at bounding box center [784, 392] width 1568 height 783
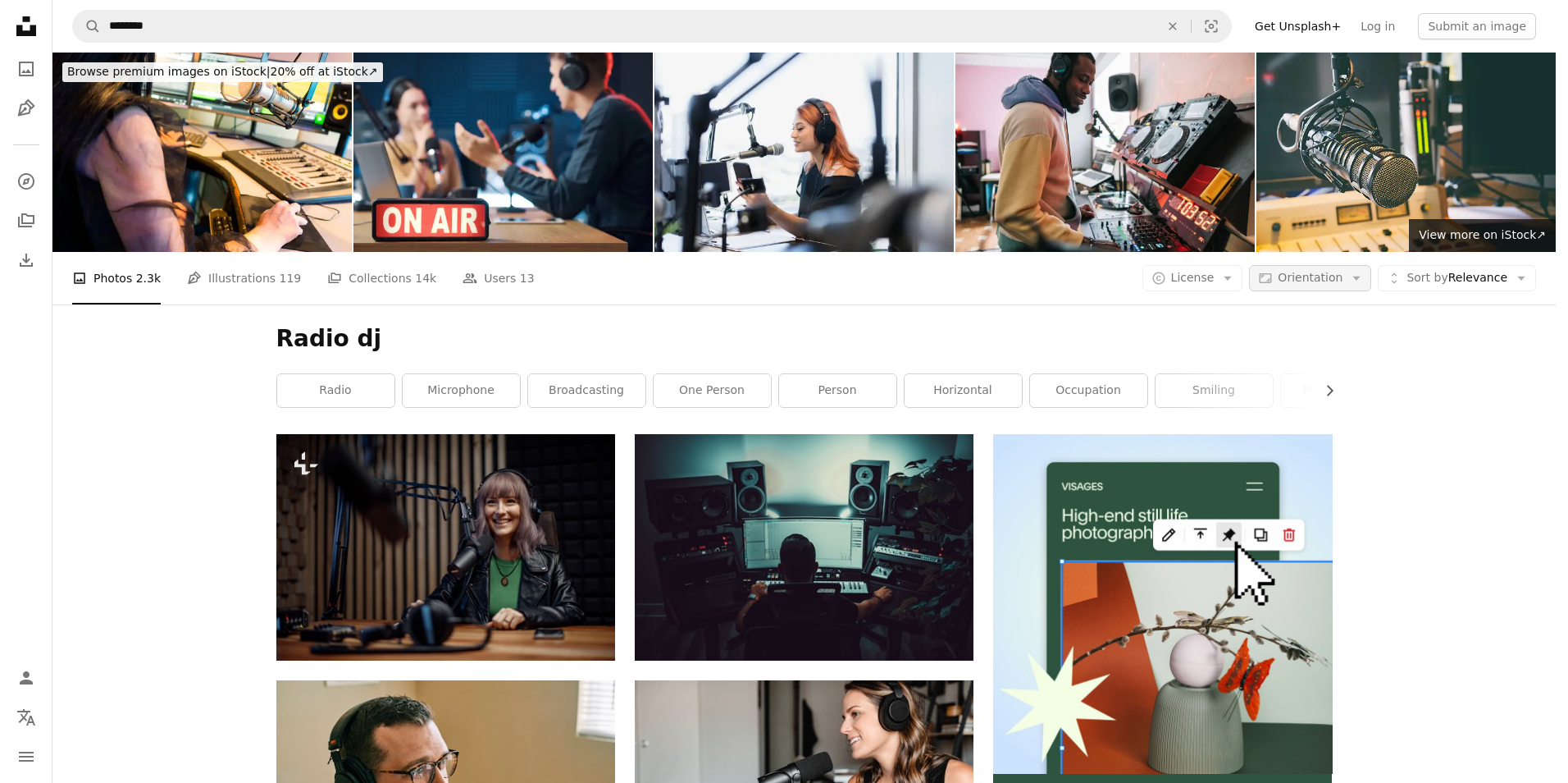
click at [1364, 271] on icon "Arrow down" at bounding box center [1357, 278] width 15 height 15
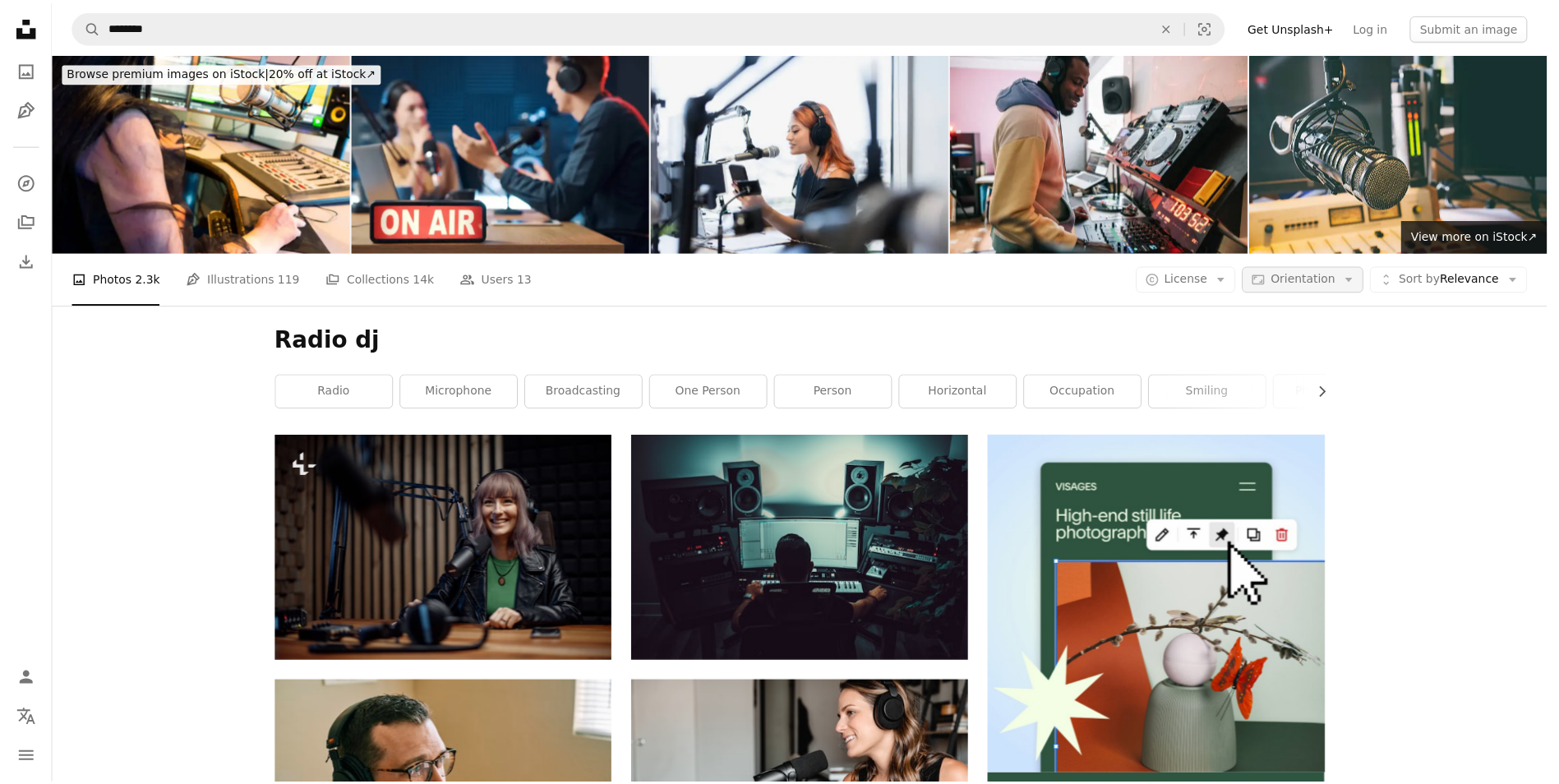
scroll to position [10652, 0]
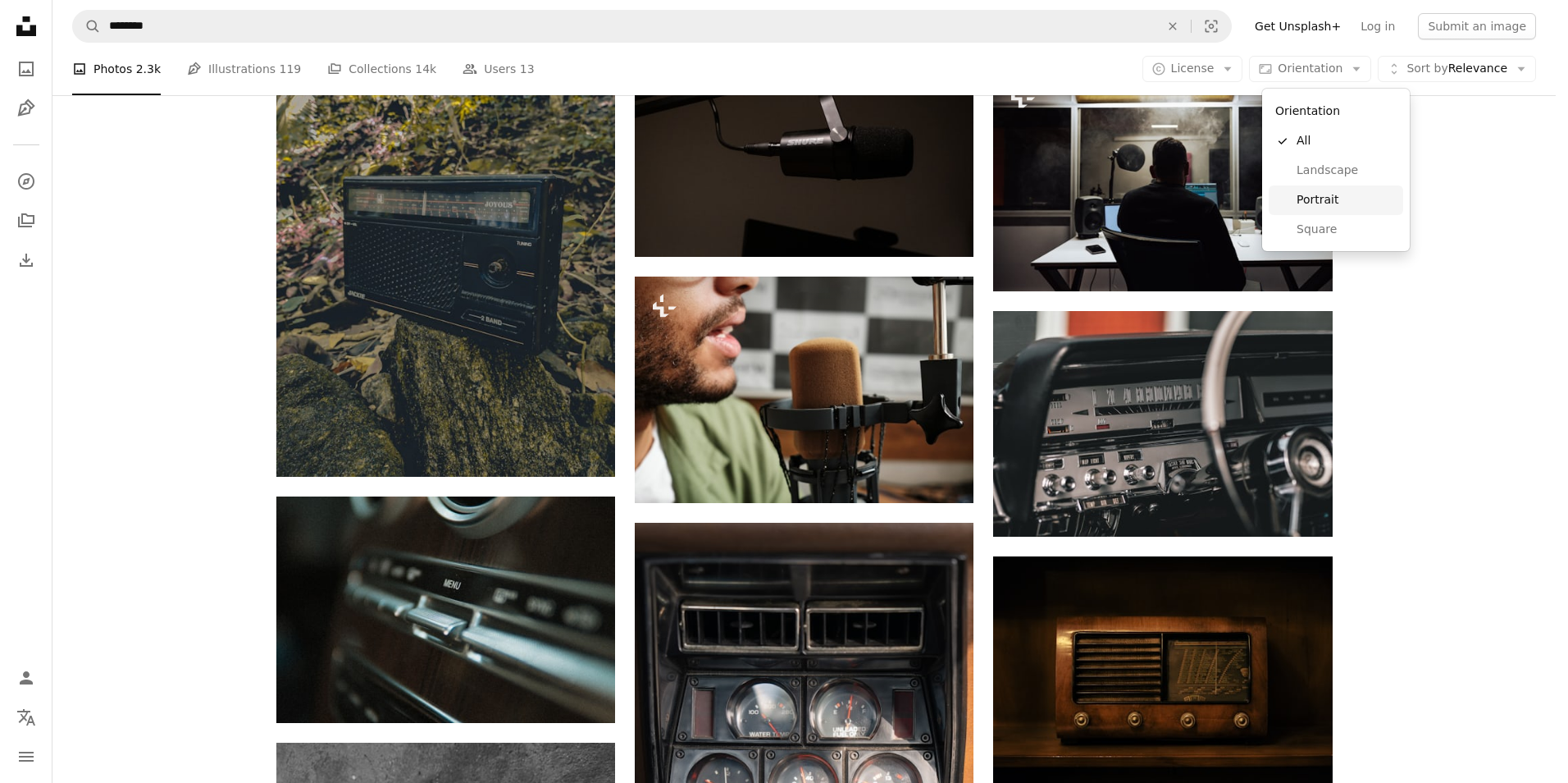
click at [1311, 200] on span "Portrait" at bounding box center [1347, 200] width 100 height 16
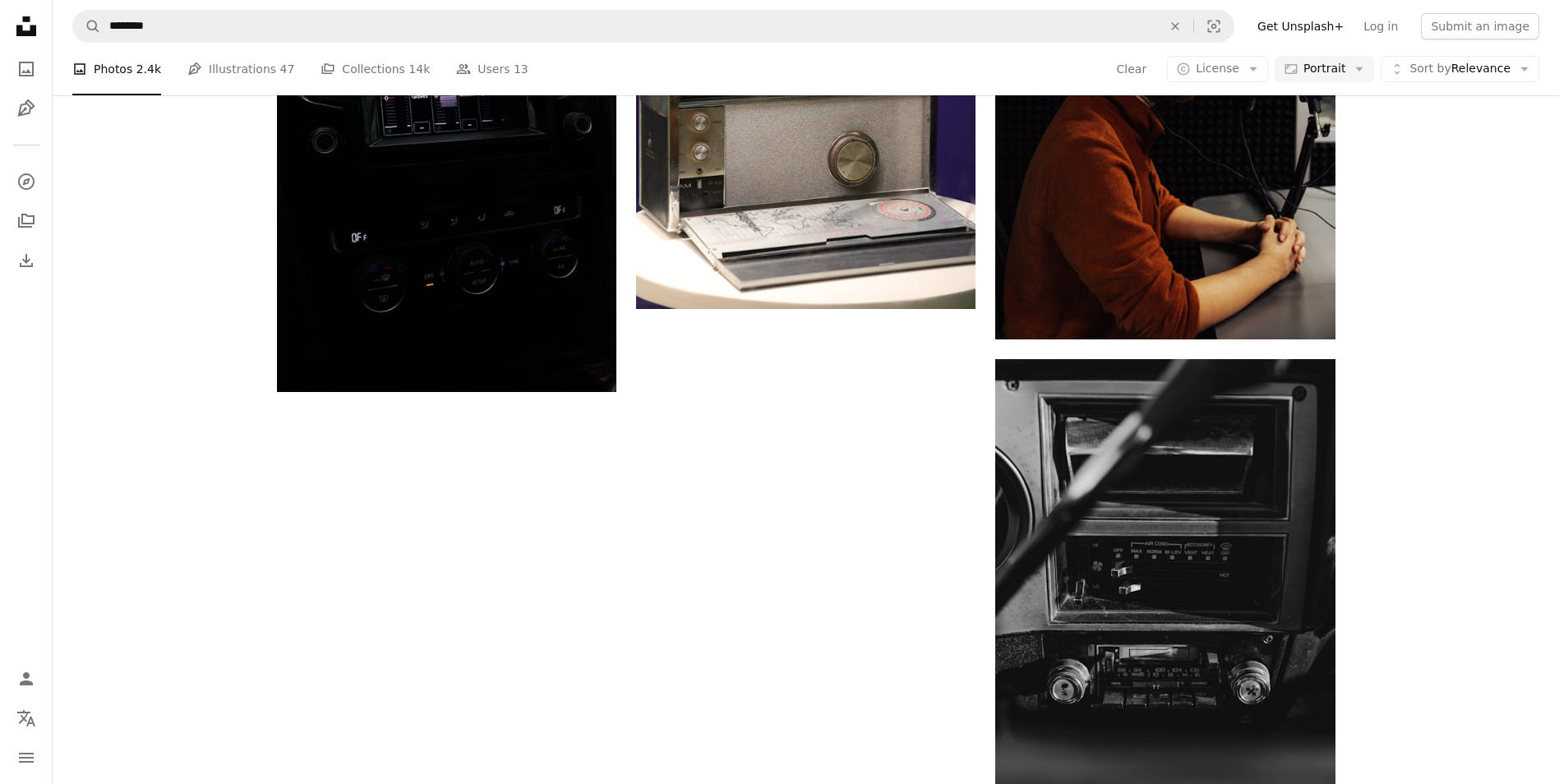
scroll to position [2629, 0]
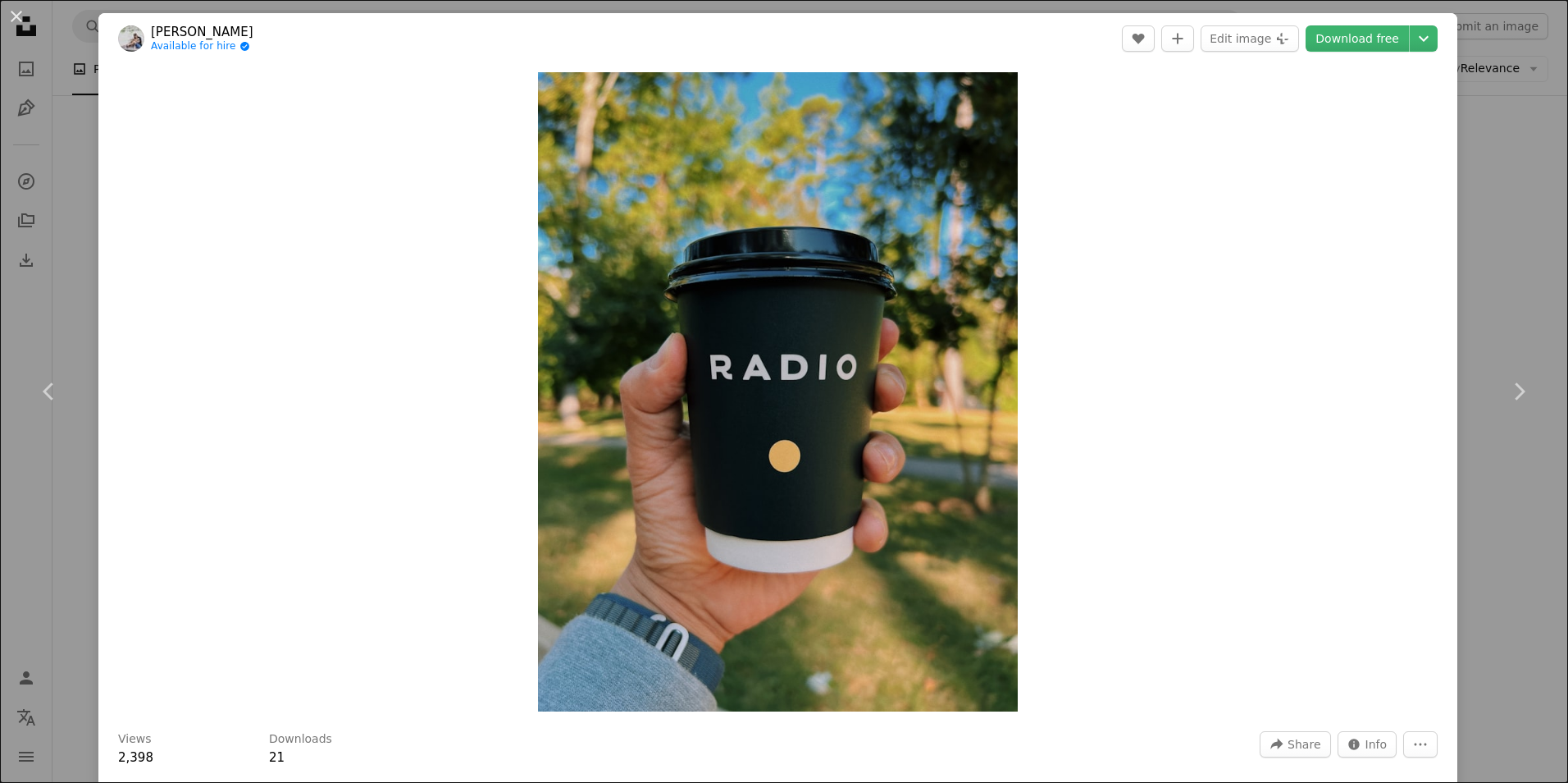
click at [1477, 118] on div "An X shape Chevron left Chevron right Juno Jo Available for hire A checkmark in…" at bounding box center [784, 392] width 1568 height 783
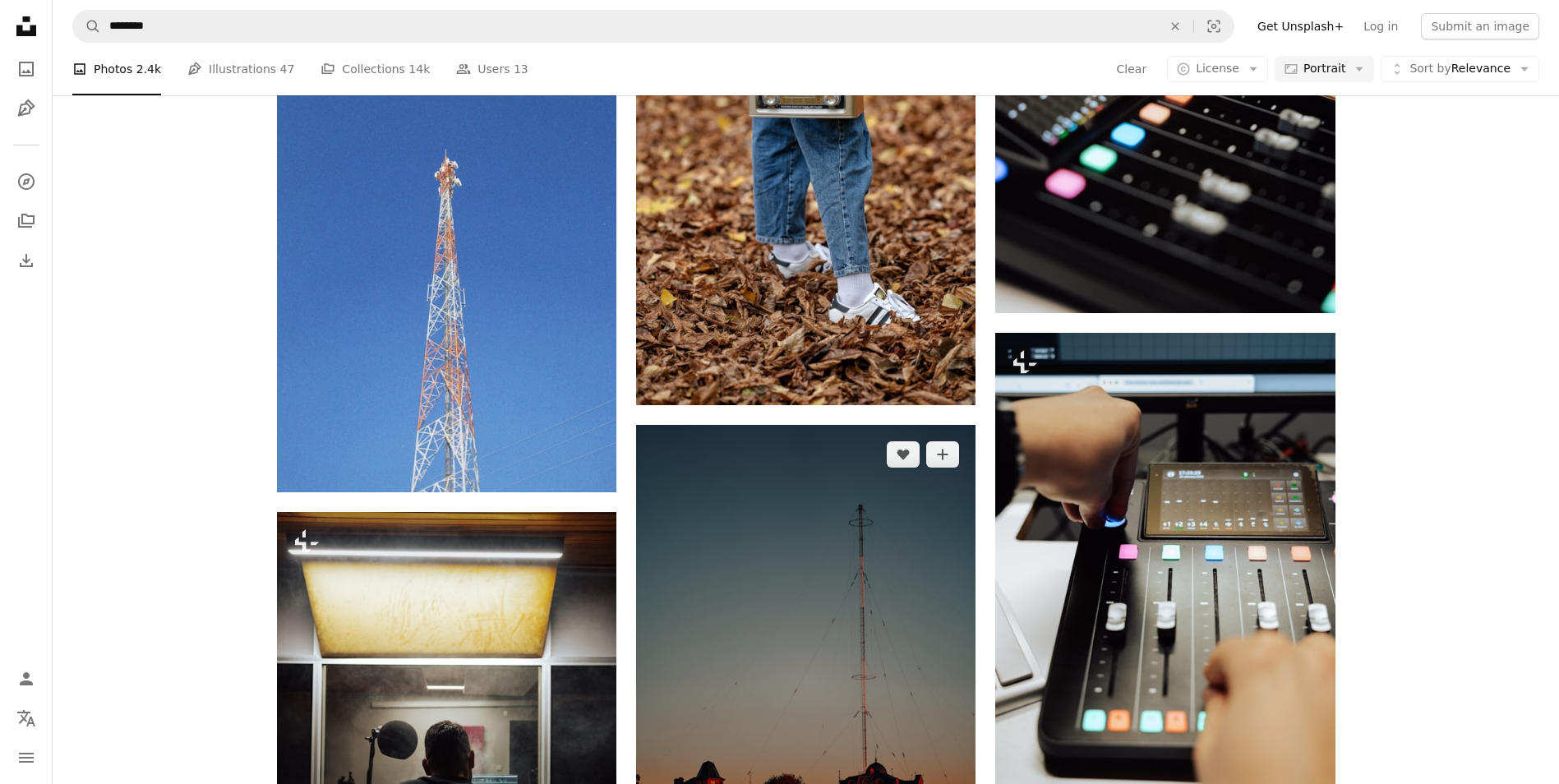
scroll to position [16348, 0]
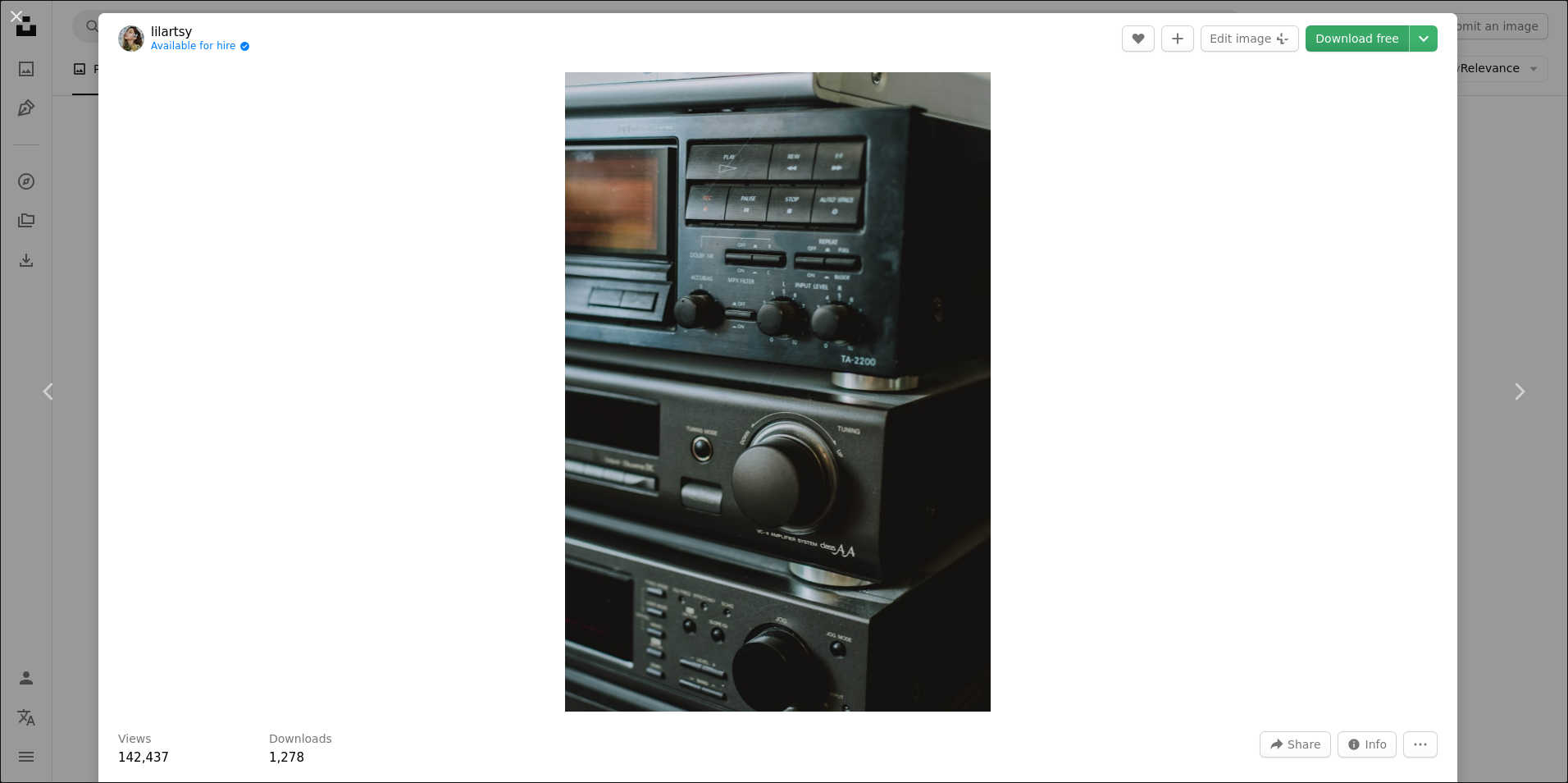
click at [1335, 42] on link "Download free" at bounding box center [1358, 39] width 104 height 26
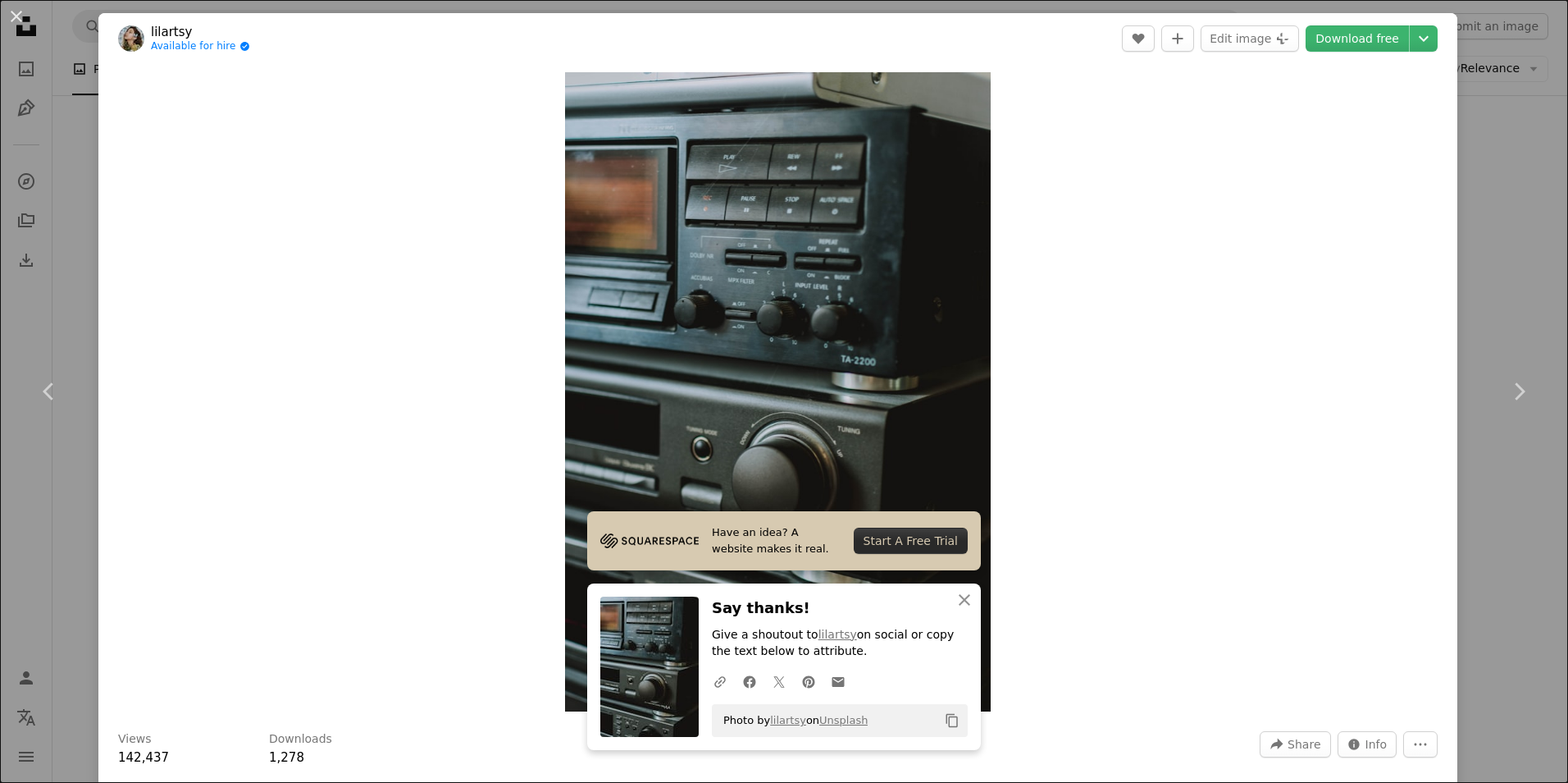
click at [950, 717] on icon "Copy to clipboard" at bounding box center [952, 720] width 12 height 14
click at [1506, 206] on div "An X shape Chevron left Chevron right Have an idea? A website makes it real. St…" at bounding box center [784, 392] width 1568 height 783
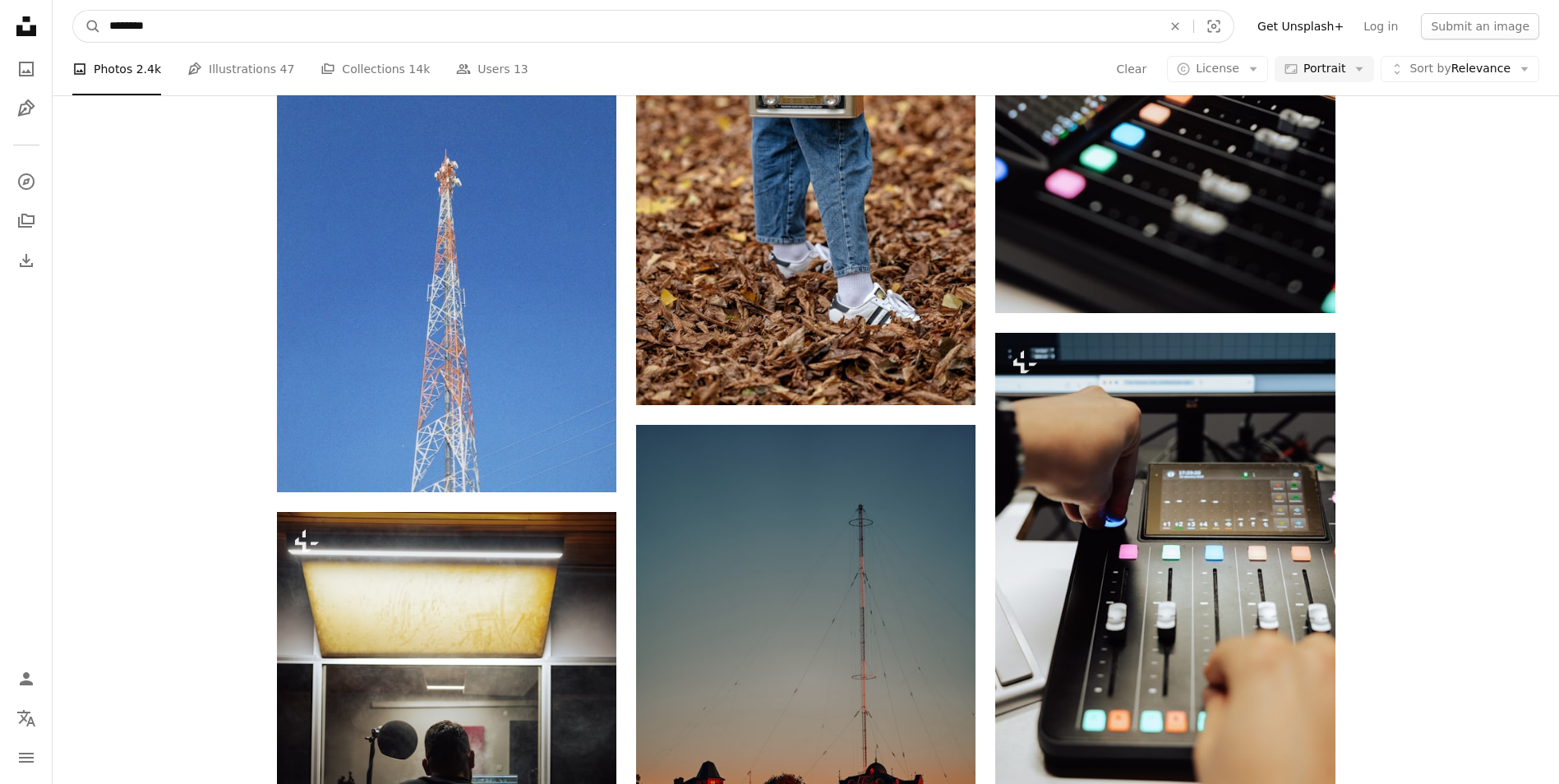
click at [217, 21] on input "********" at bounding box center [630, 26] width 1056 height 31
type input "**********"
click button "A magnifying glass" at bounding box center [87, 26] width 28 height 31
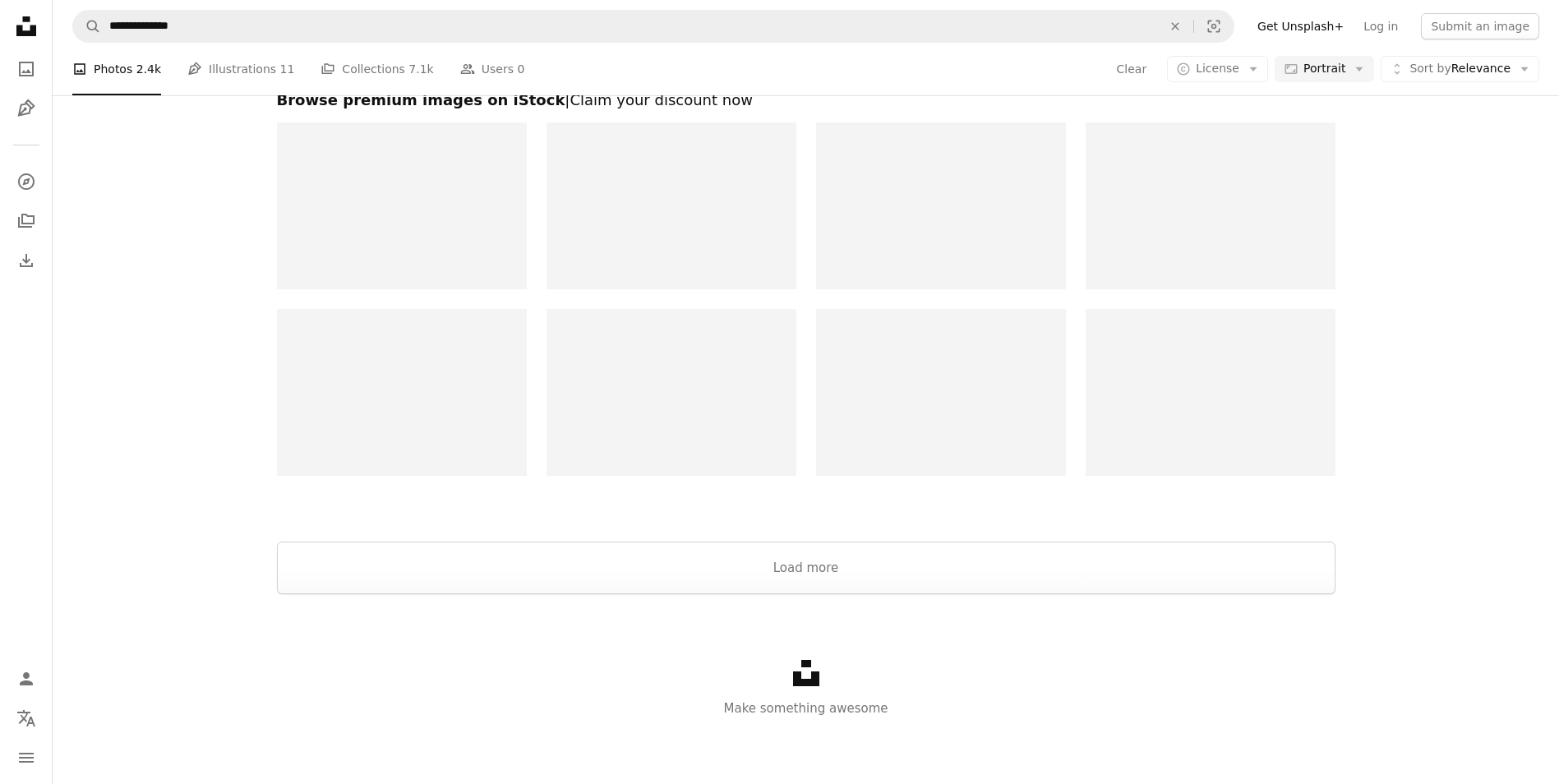
click at [33, 22] on icon "Unsplash logo Unsplash Home" at bounding box center [26, 26] width 33 height 33
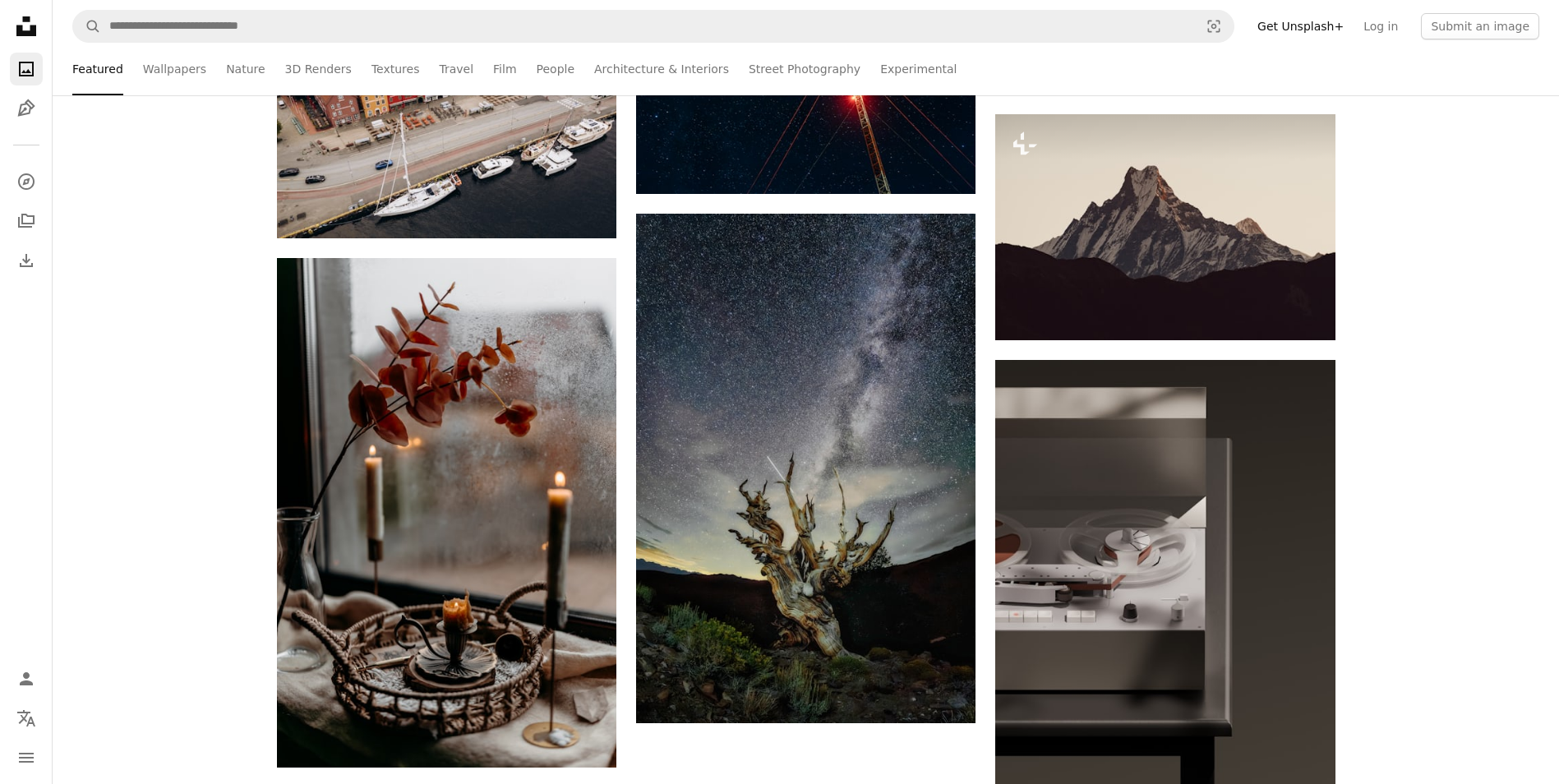
scroll to position [3368, 0]
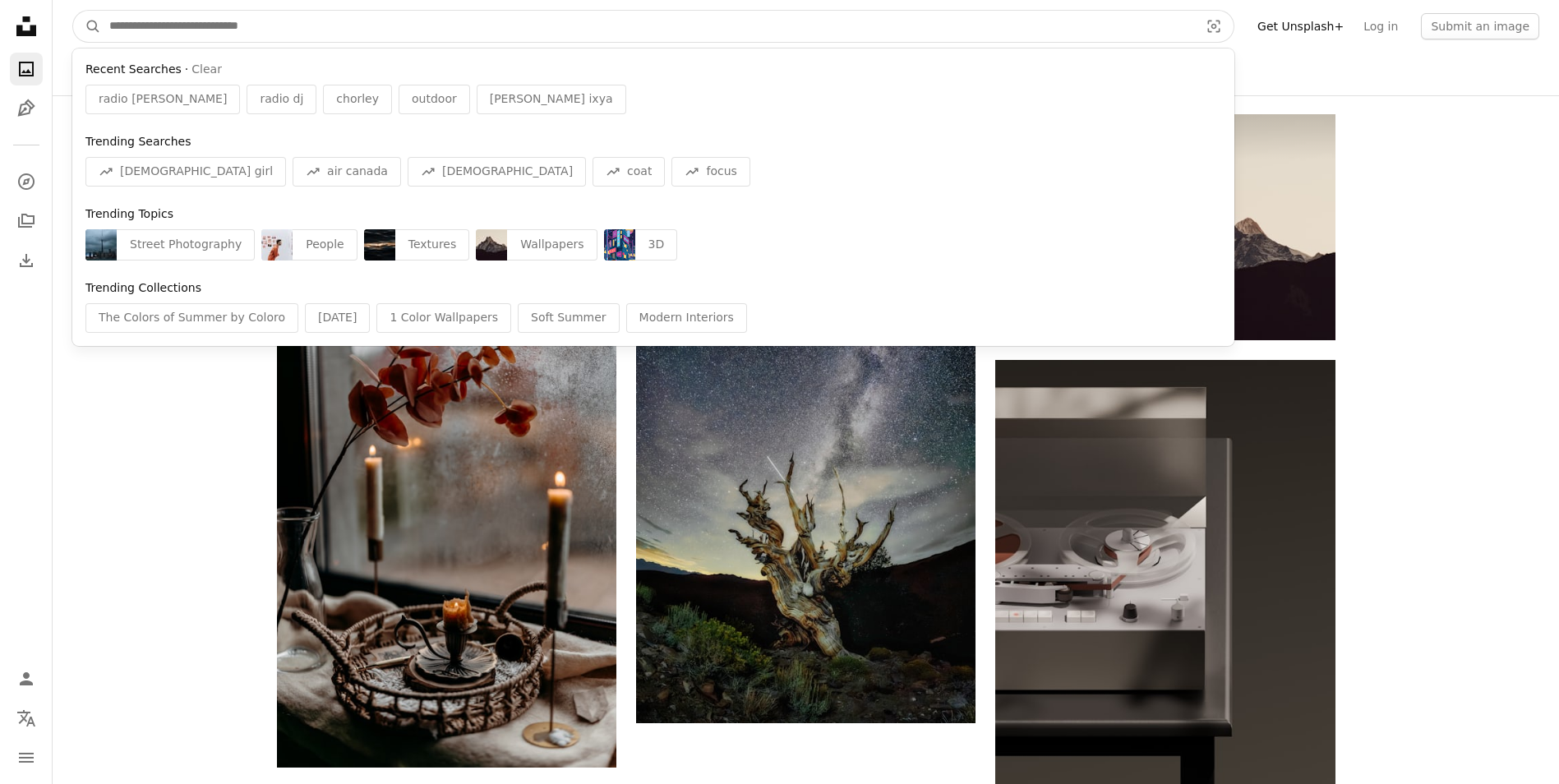
click at [326, 27] on input "Find visuals sitewide" at bounding box center [648, 26] width 1093 height 31
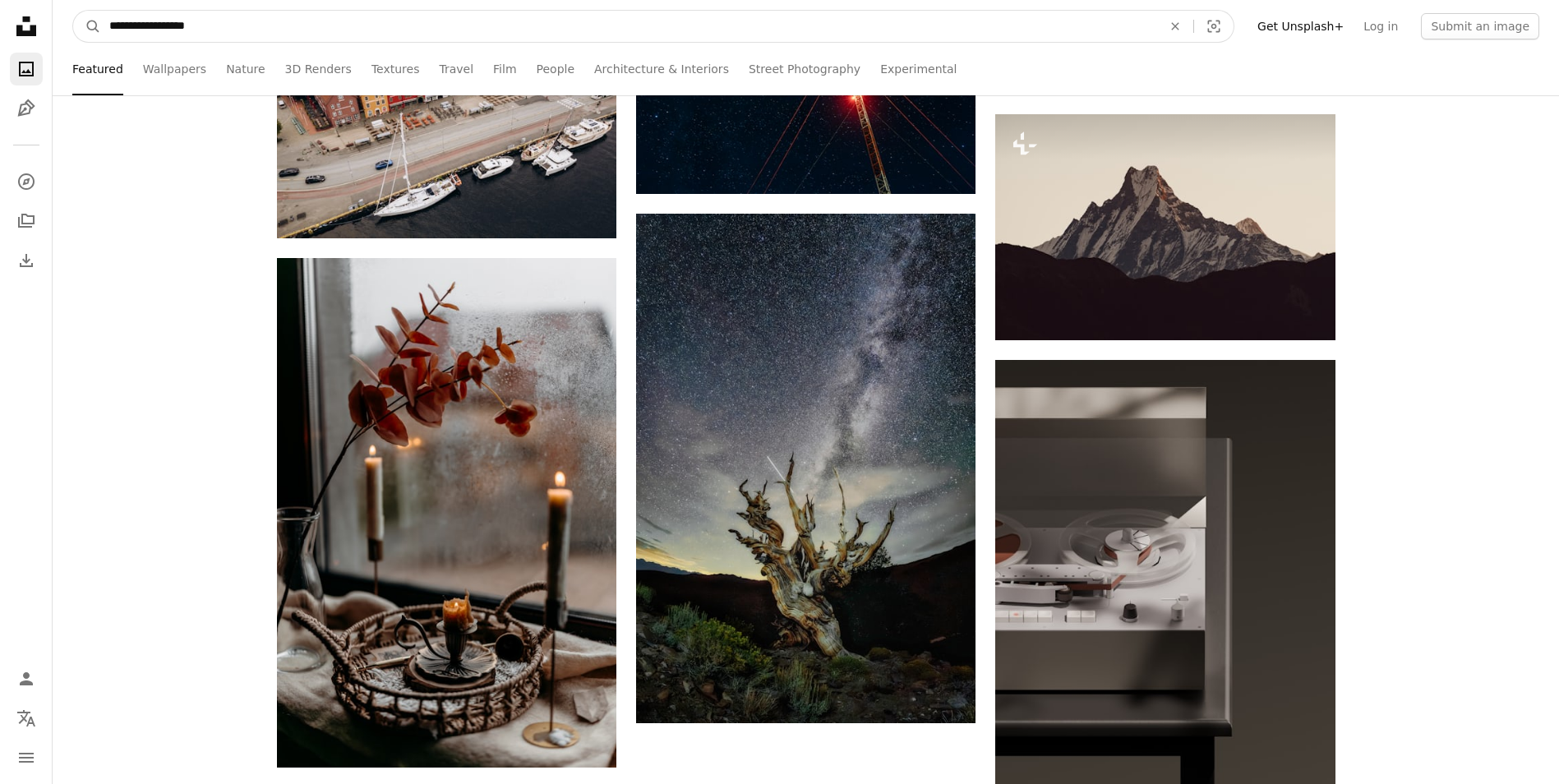
type input "**********"
click at [73, 11] on button "A magnifying glass" at bounding box center [87, 26] width 28 height 31
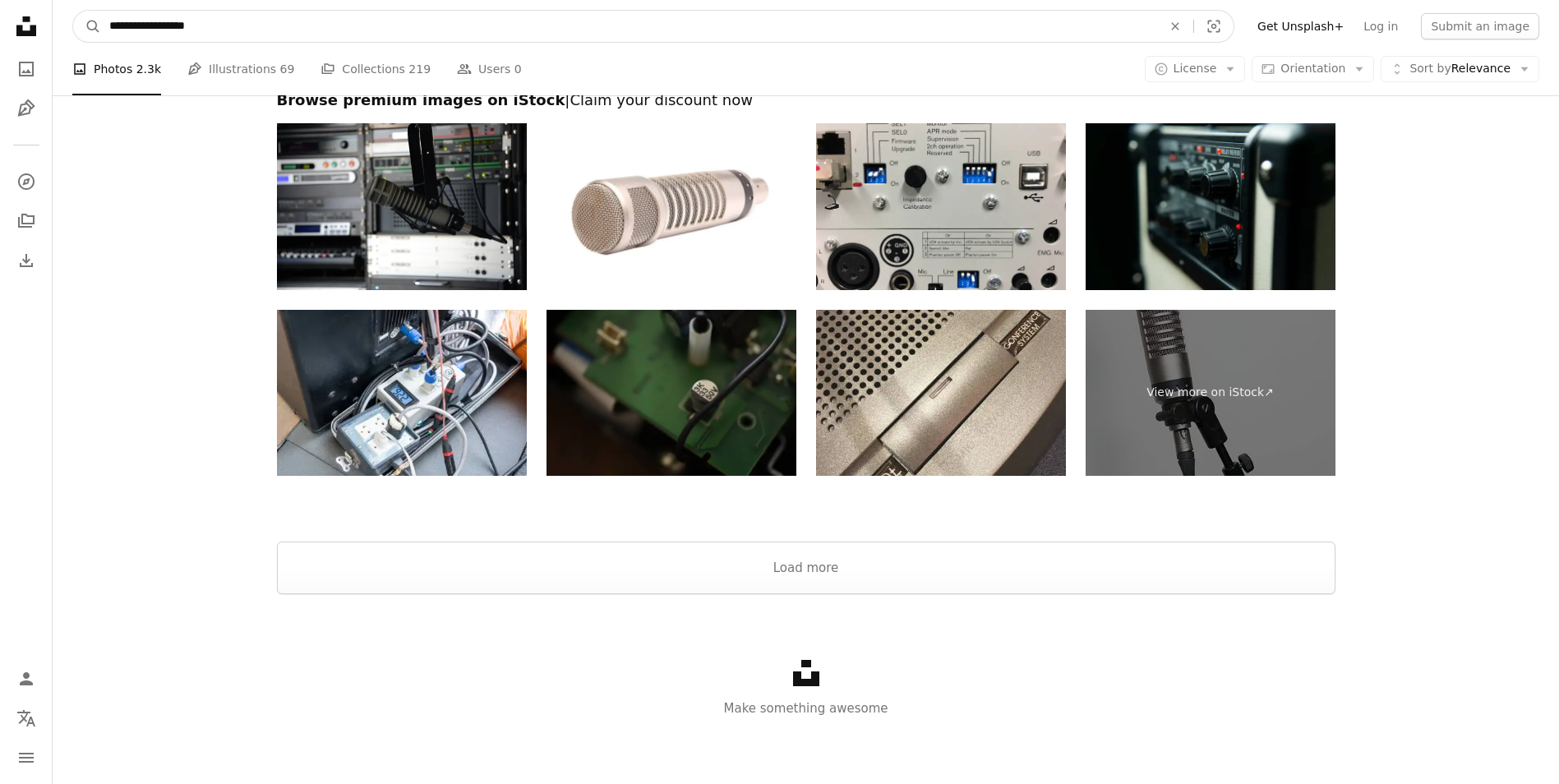
drag, startPoint x: 222, startPoint y: 30, endPoint x: 24, endPoint y: 30, distance: 198.0
type input "**********"
click button "A magnifying glass" at bounding box center [87, 26] width 28 height 31
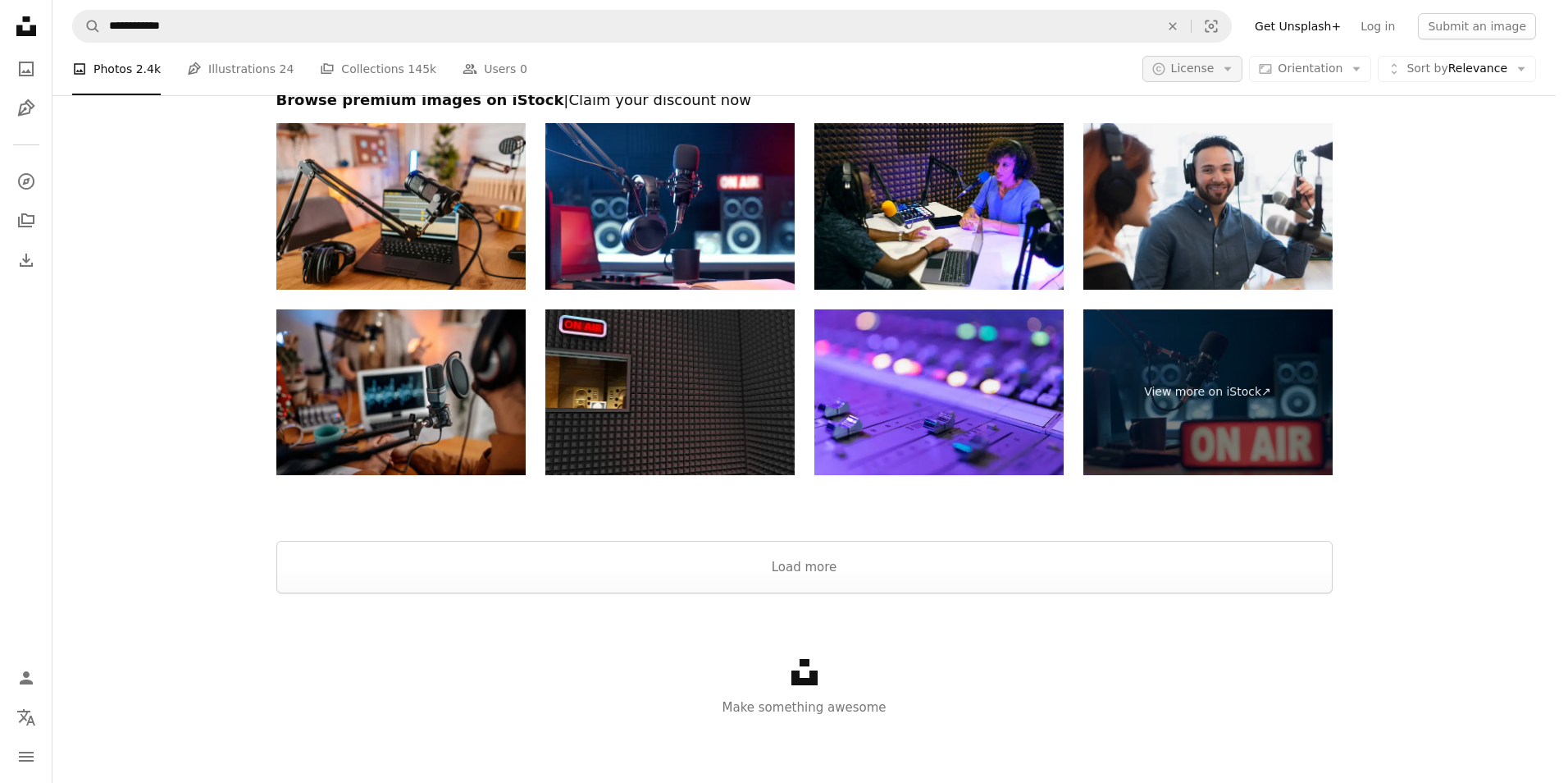
click at [1235, 65] on icon "Arrow down" at bounding box center [1228, 69] width 15 height 15
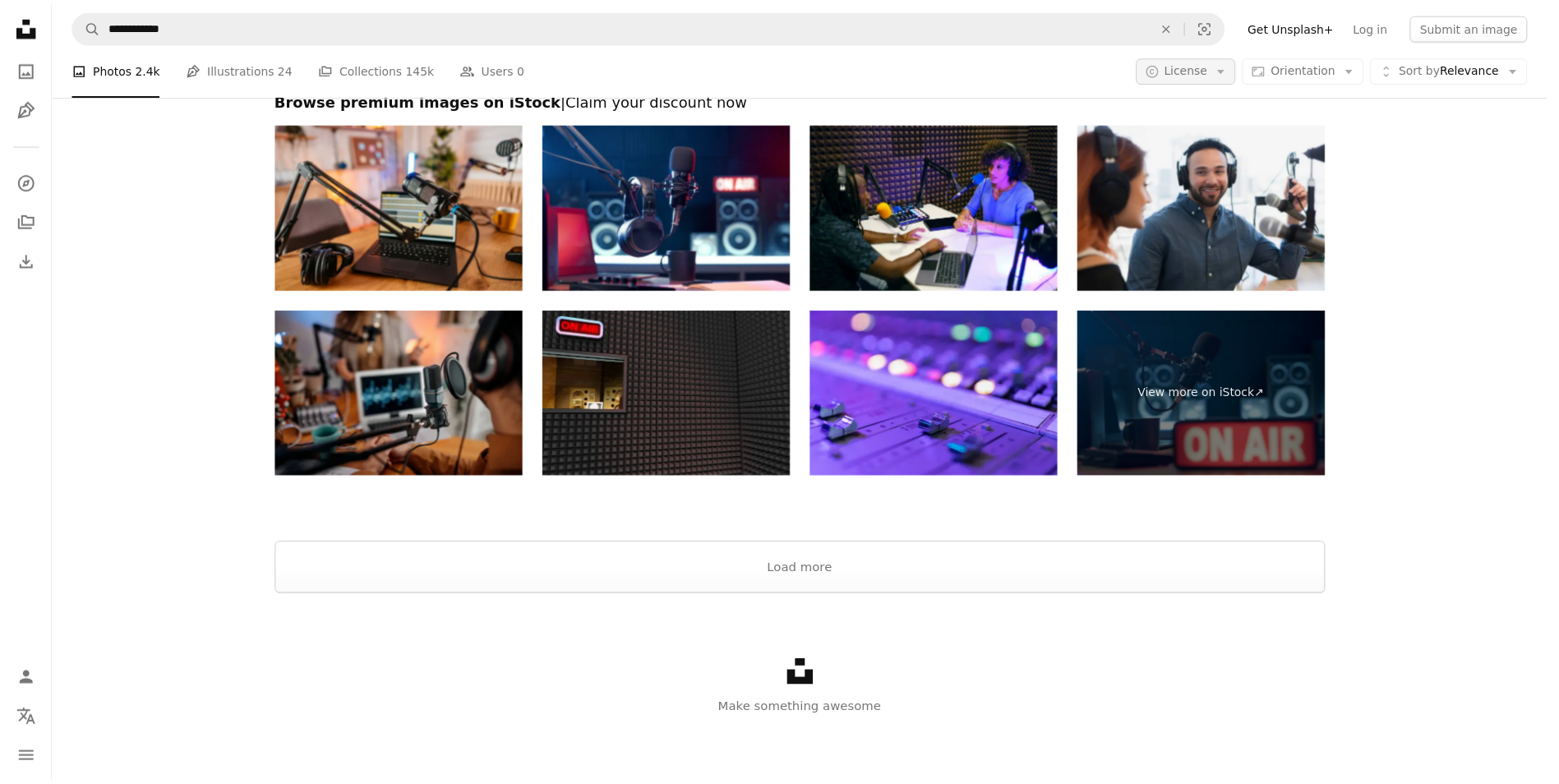
scroll to position [493, 0]
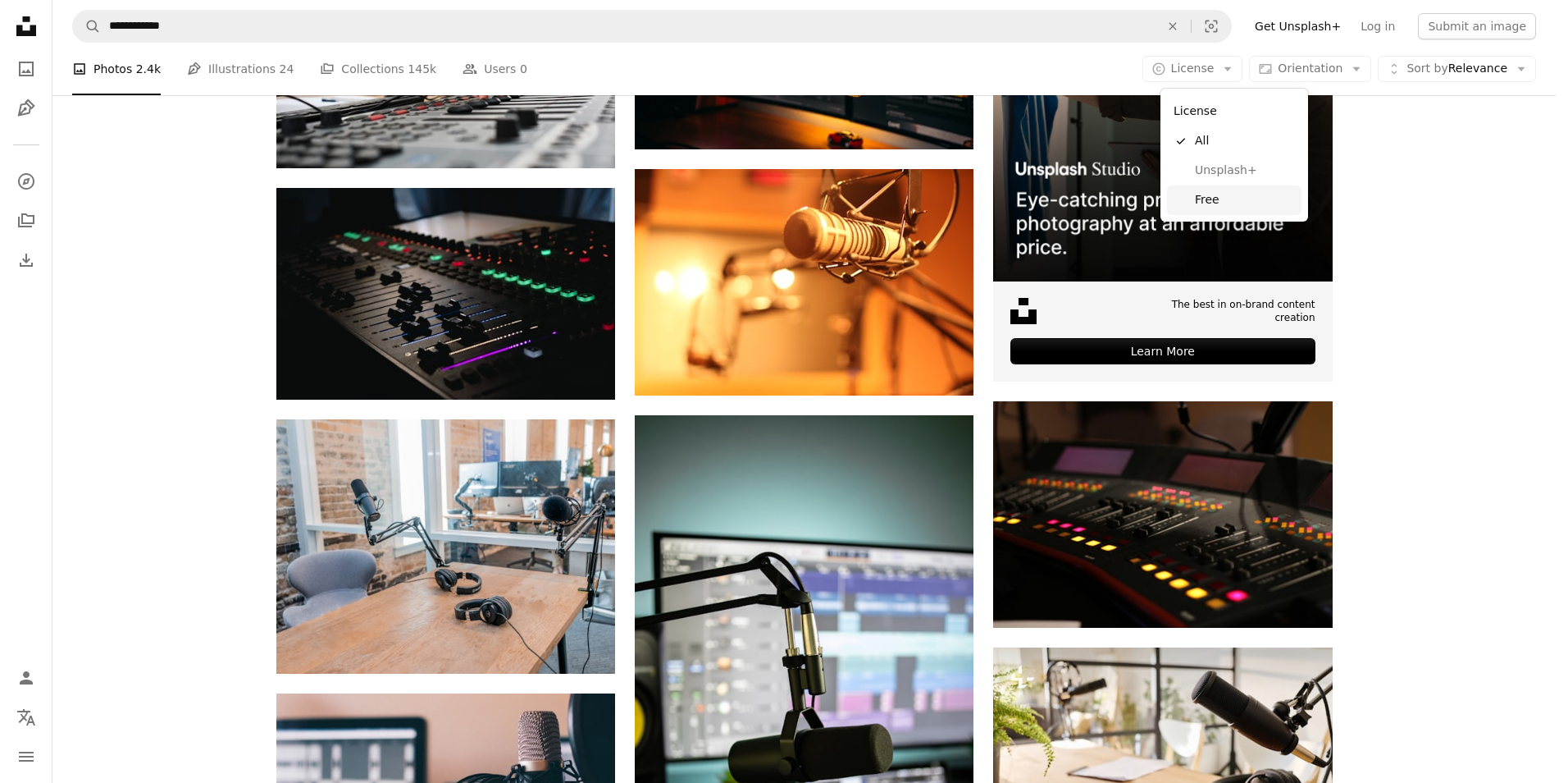
click at [1201, 195] on span "Free" at bounding box center [1245, 200] width 100 height 16
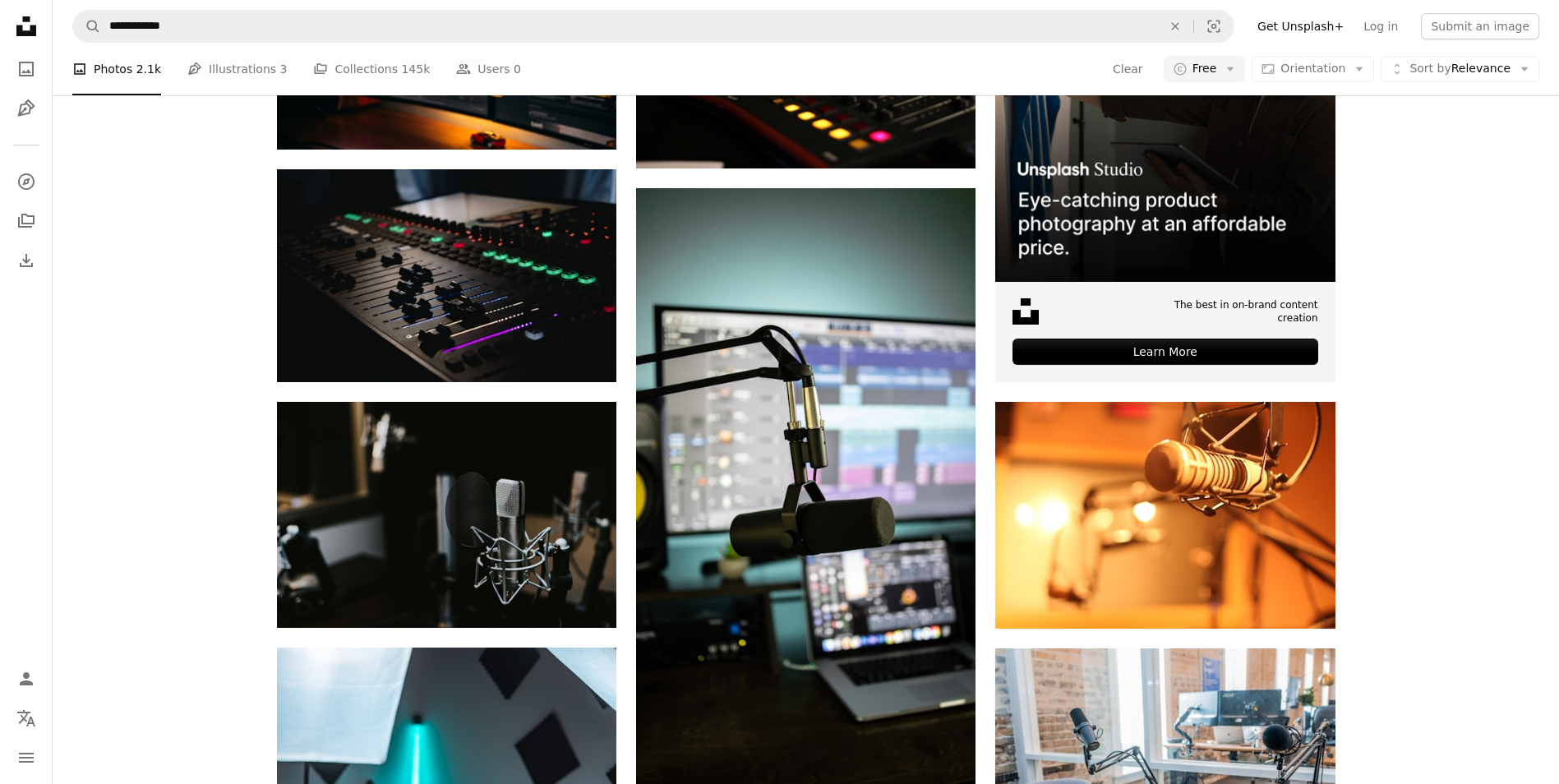
scroll to position [165, 0]
click at [1364, 77] on icon "Arrow down" at bounding box center [1360, 69] width 15 height 15
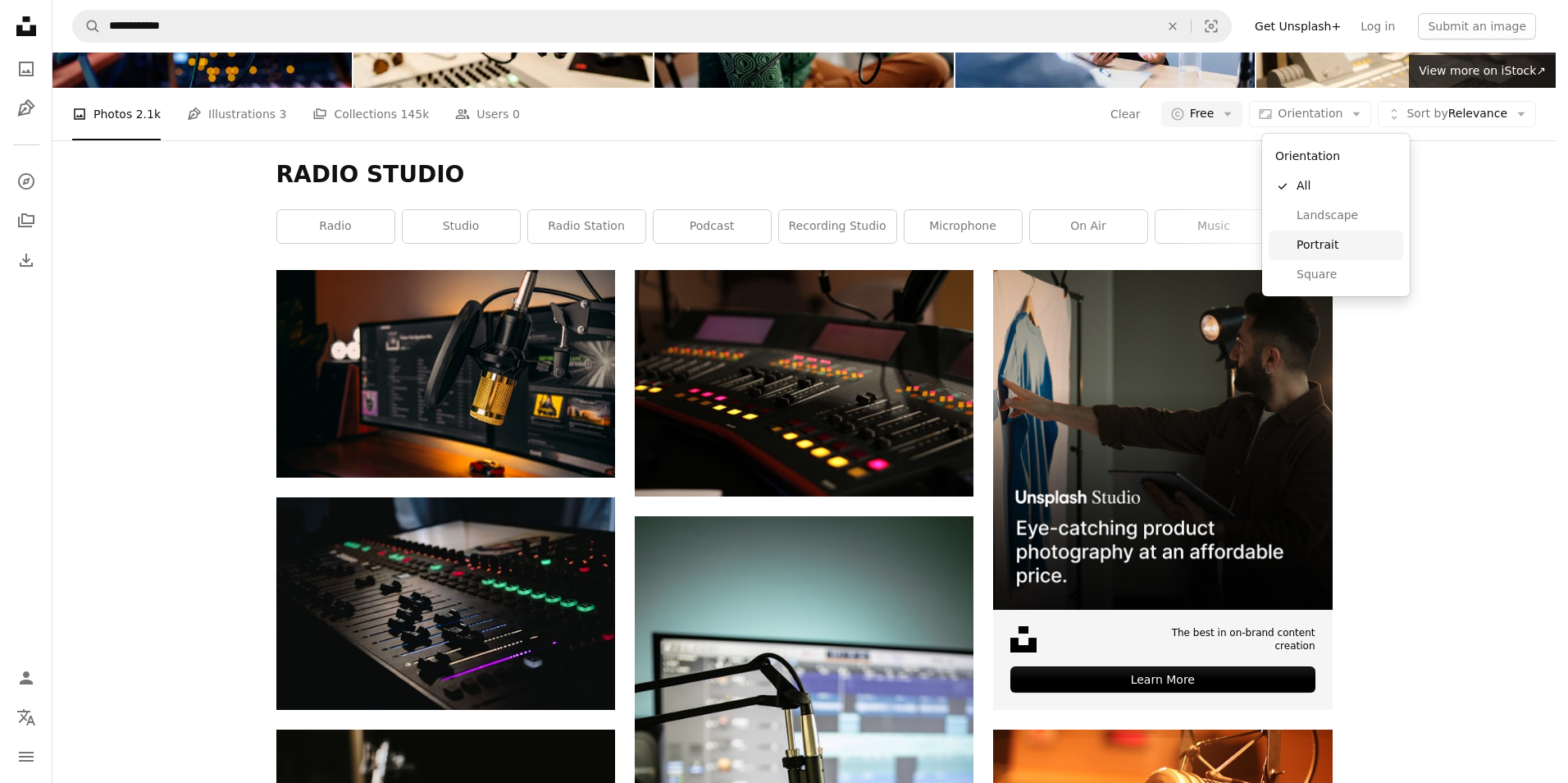
click at [1309, 241] on span "Portrait" at bounding box center [1347, 245] width 100 height 16
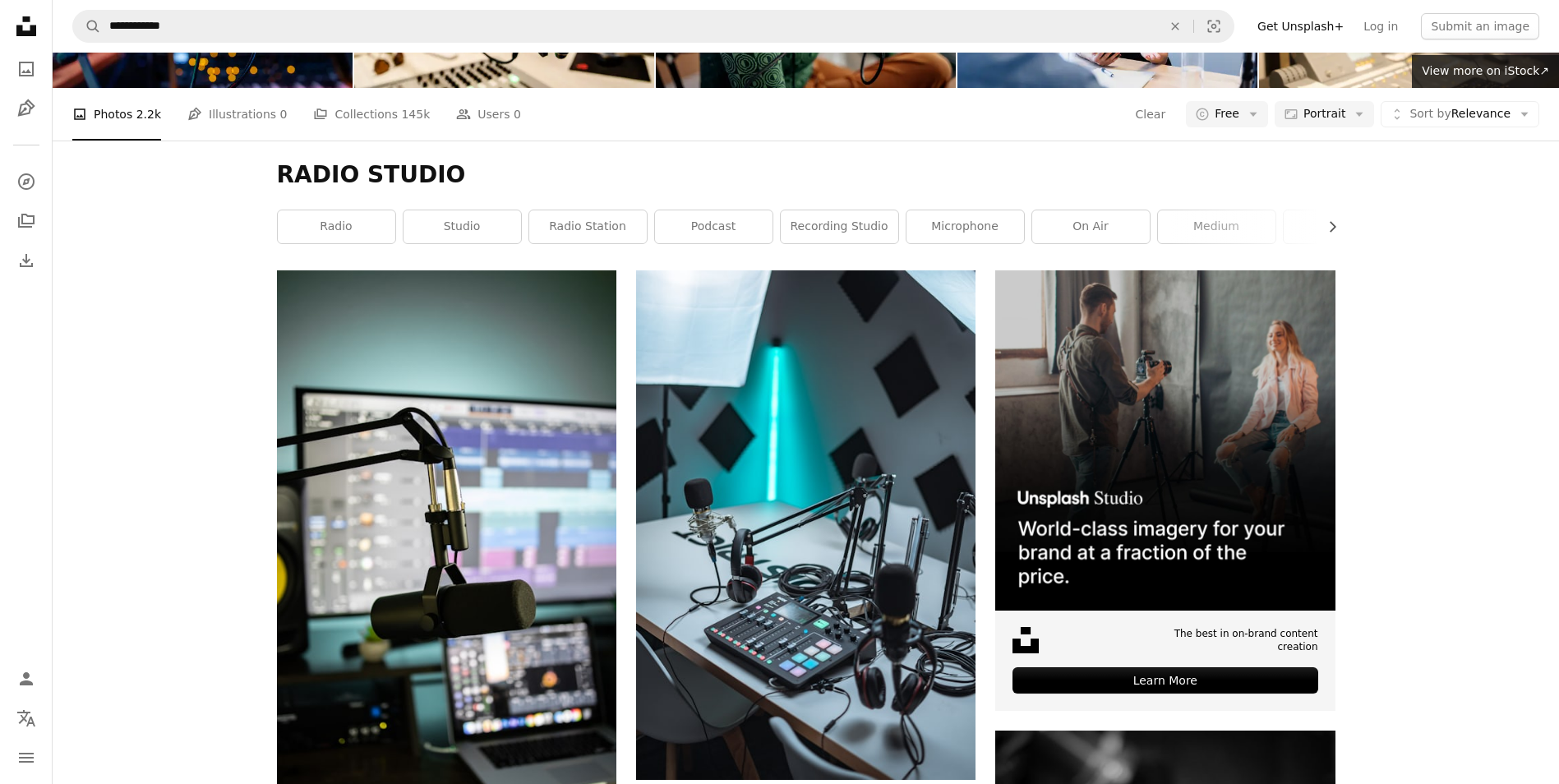
scroll to position [1314, 0]
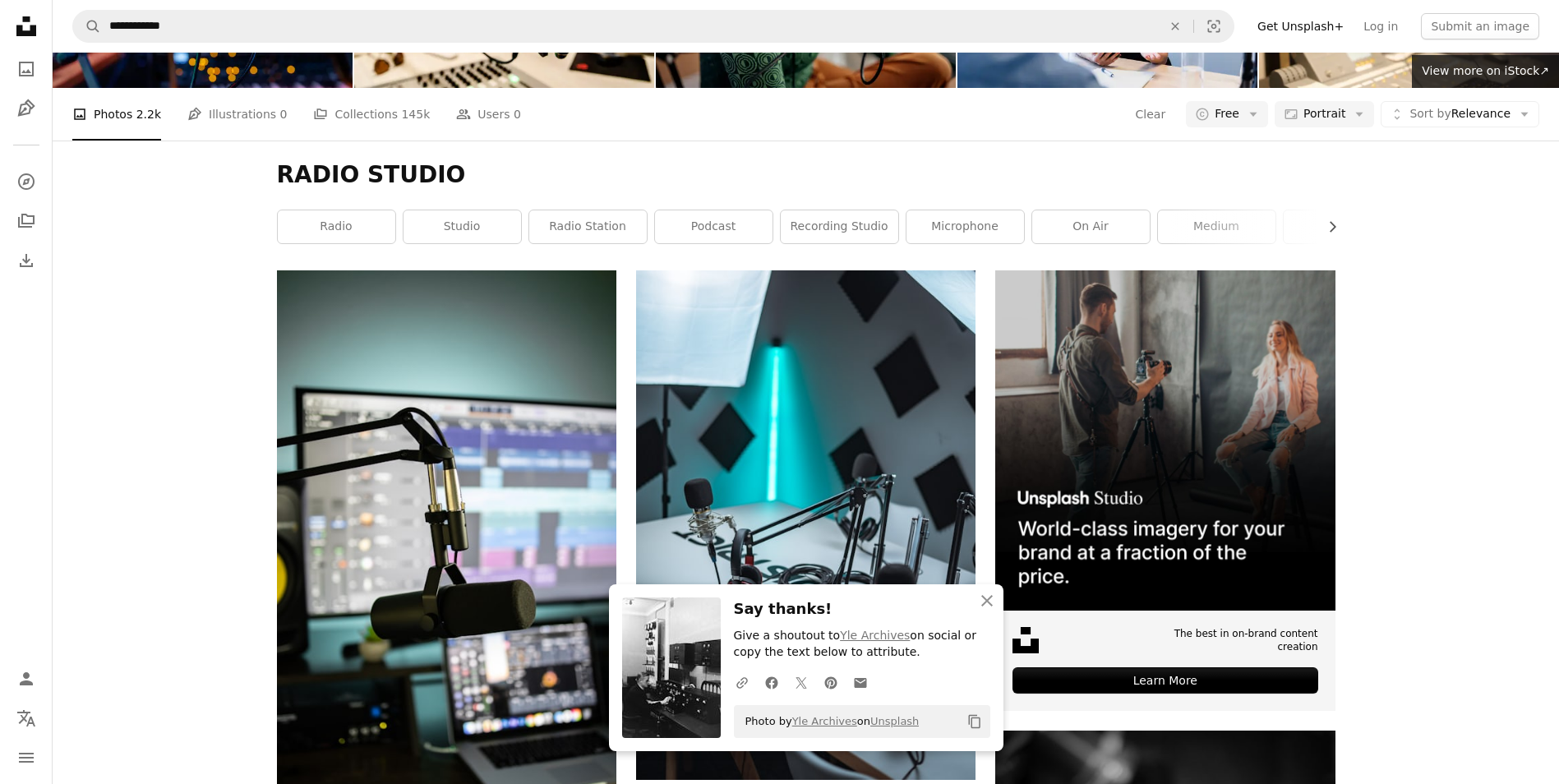
scroll to position [2054, 0]
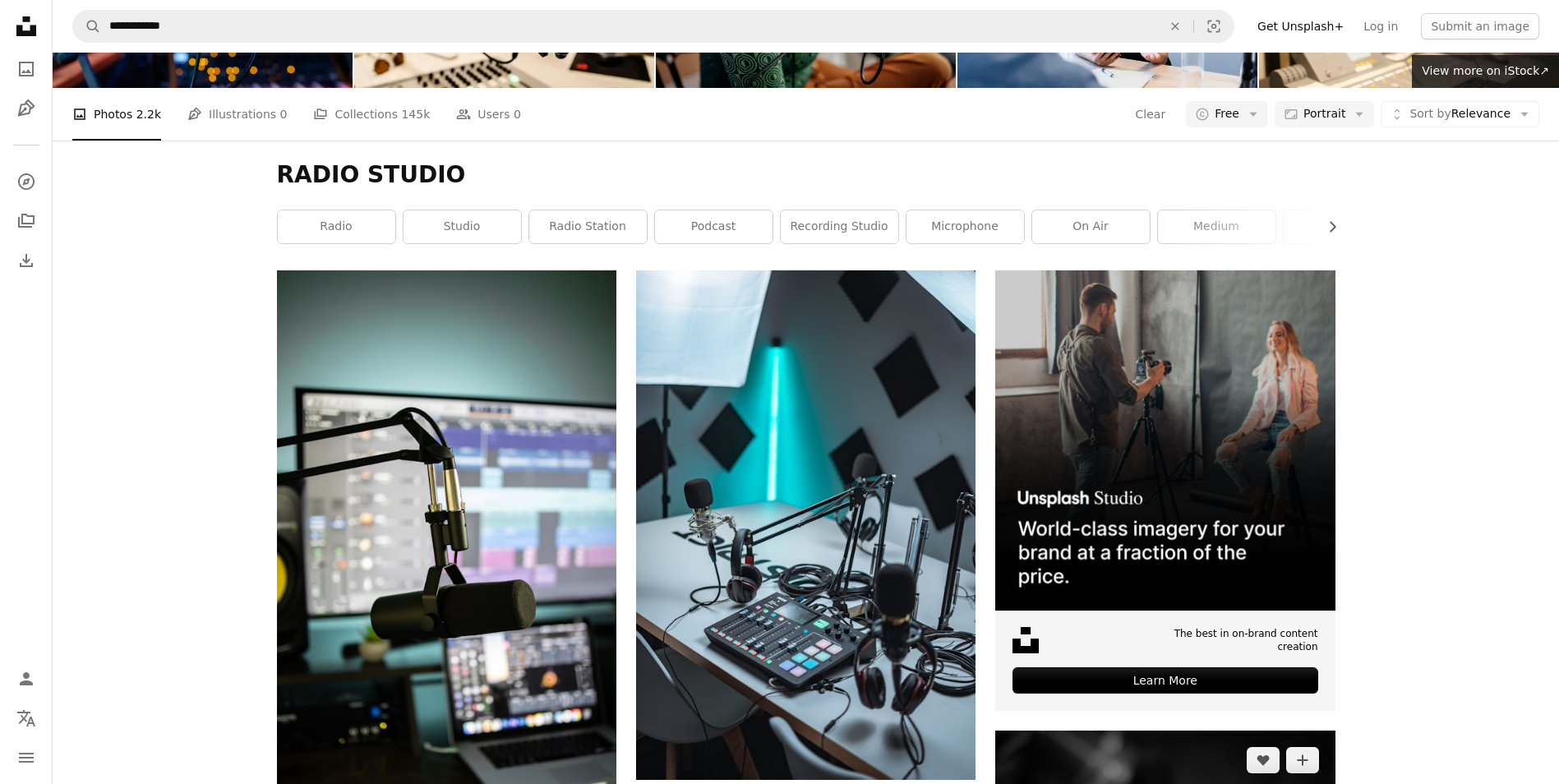
scroll to position [0, 0]
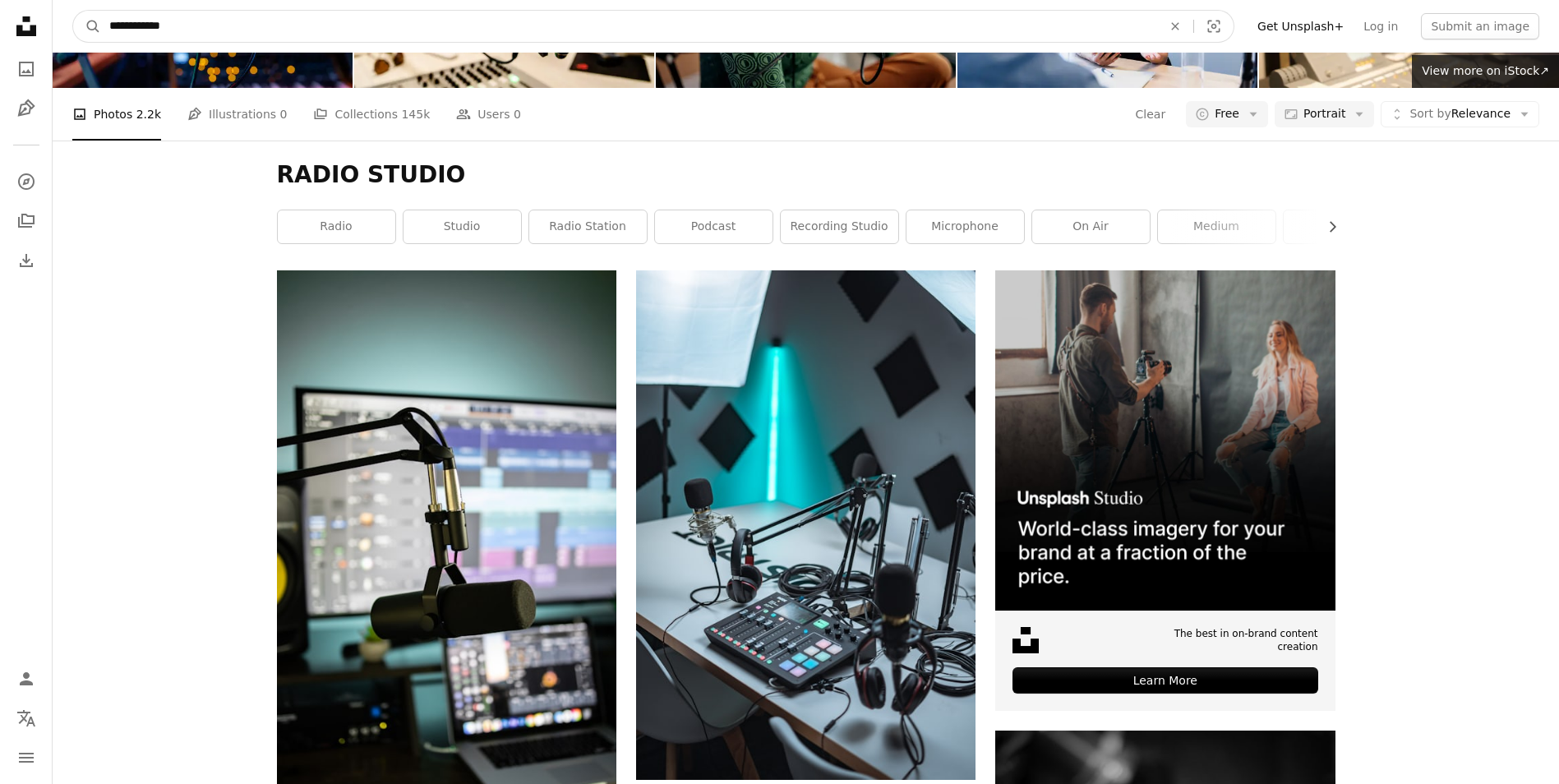
drag, startPoint x: 110, startPoint y: 25, endPoint x: 325, endPoint y: 25, distance: 215.0
click at [325, 25] on input "**********" at bounding box center [630, 26] width 1056 height 31
type input "**********"
click button "A magnifying glass" at bounding box center [87, 26] width 28 height 31
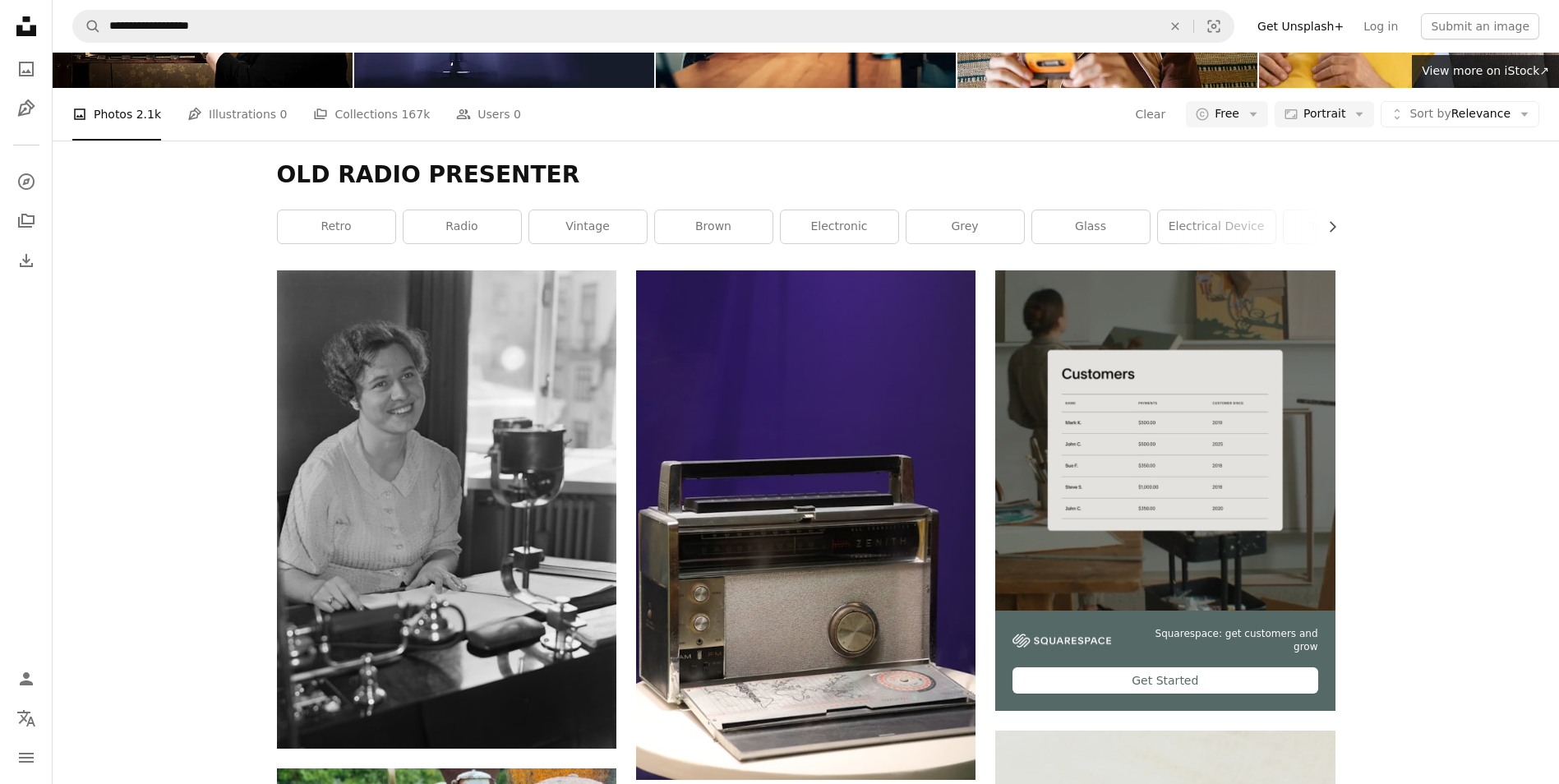
scroll to position [2629, 0]
